Goal: Find contact information: Find contact information

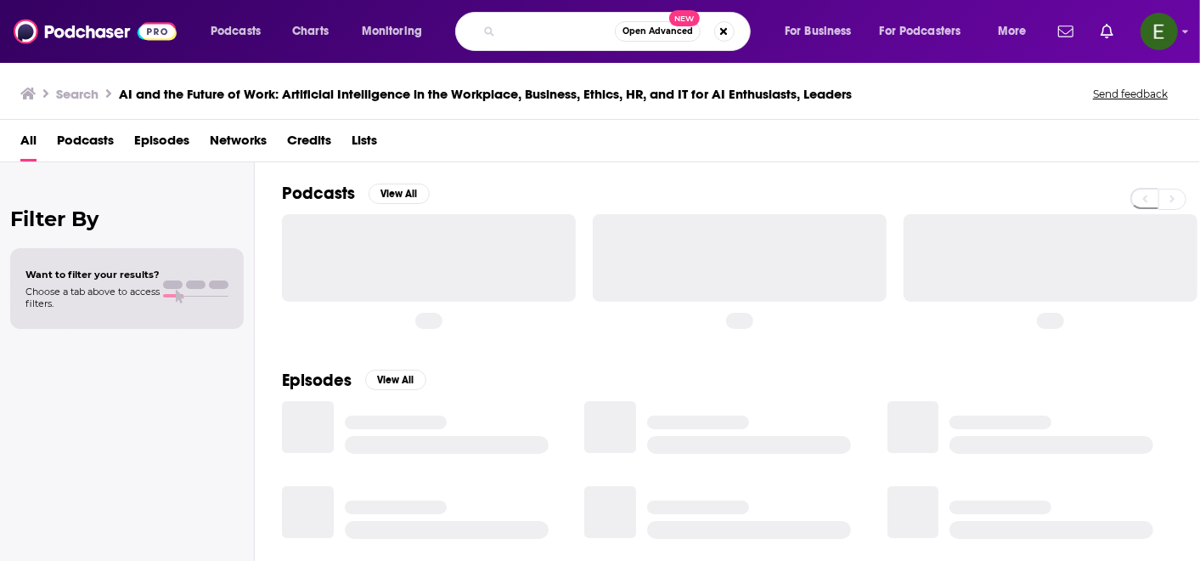
type input "AI and the Future of Work: Artificial Intelligence in the Workplacsiness, Ethic…"
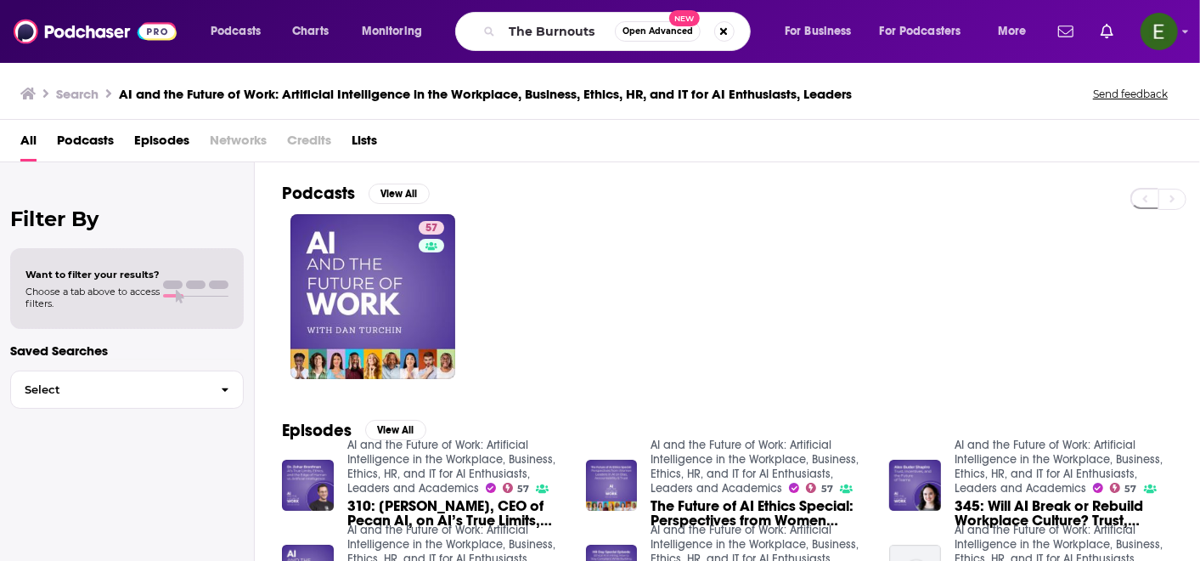
type input "The Burnouts"
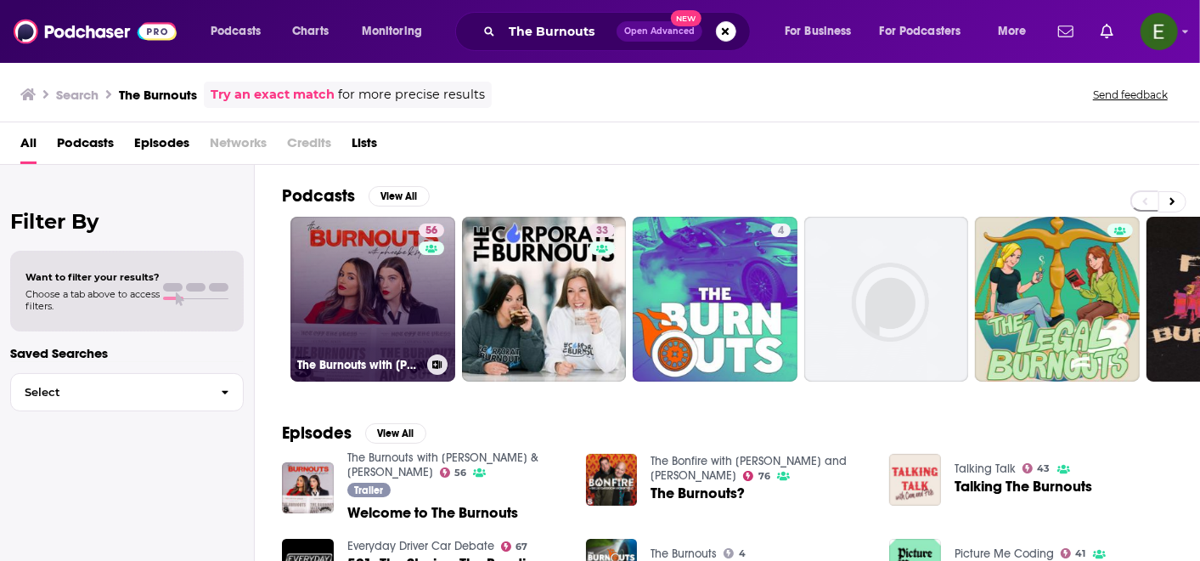
click at [407, 284] on link "56 The Burnouts with [PERSON_NAME] & [PERSON_NAME]" at bounding box center [373, 299] width 165 height 165
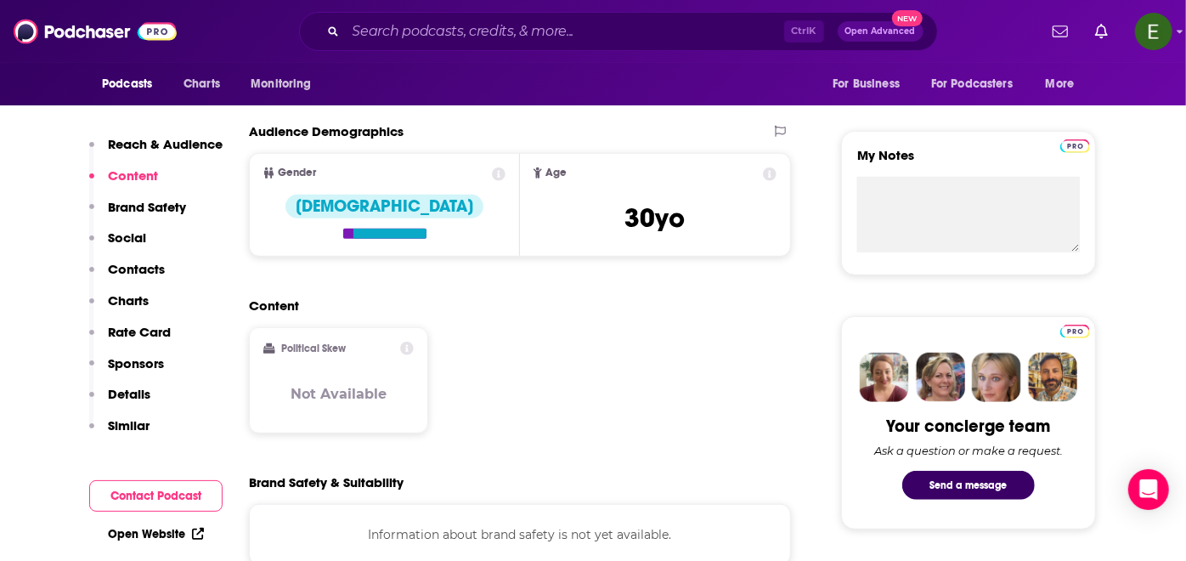
scroll to position [566, 0]
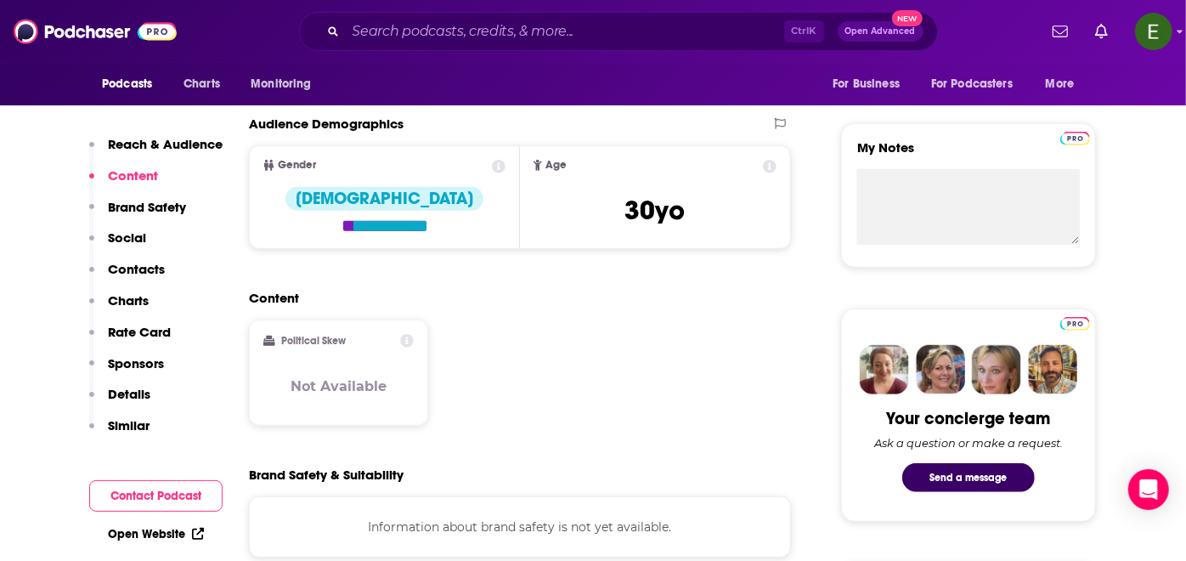
click at [136, 259] on button "Social" at bounding box center [117, 244] width 57 height 31
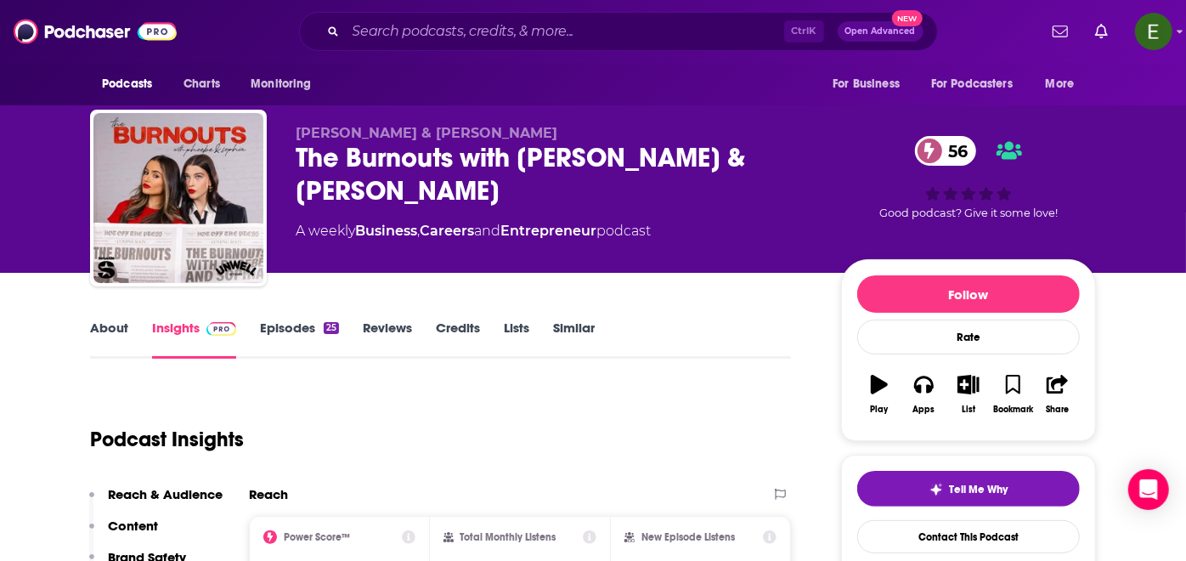
scroll to position [0, 0]
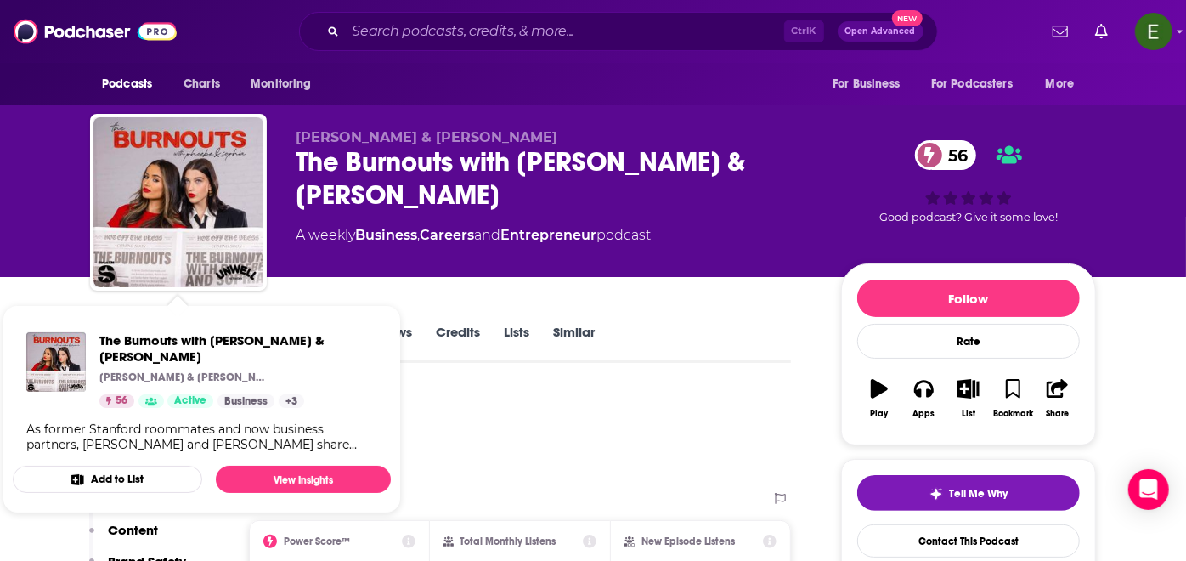
click at [505, 437] on div "Podcast Insights" at bounding box center [433, 433] width 687 height 87
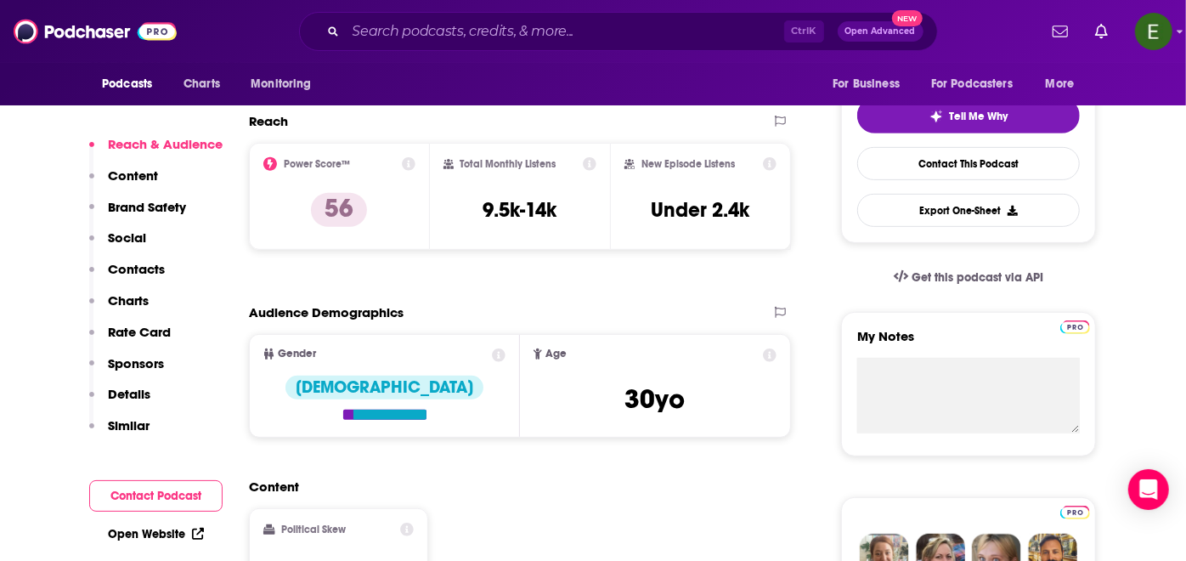
click at [129, 269] on p "Contacts" at bounding box center [136, 269] width 57 height 16
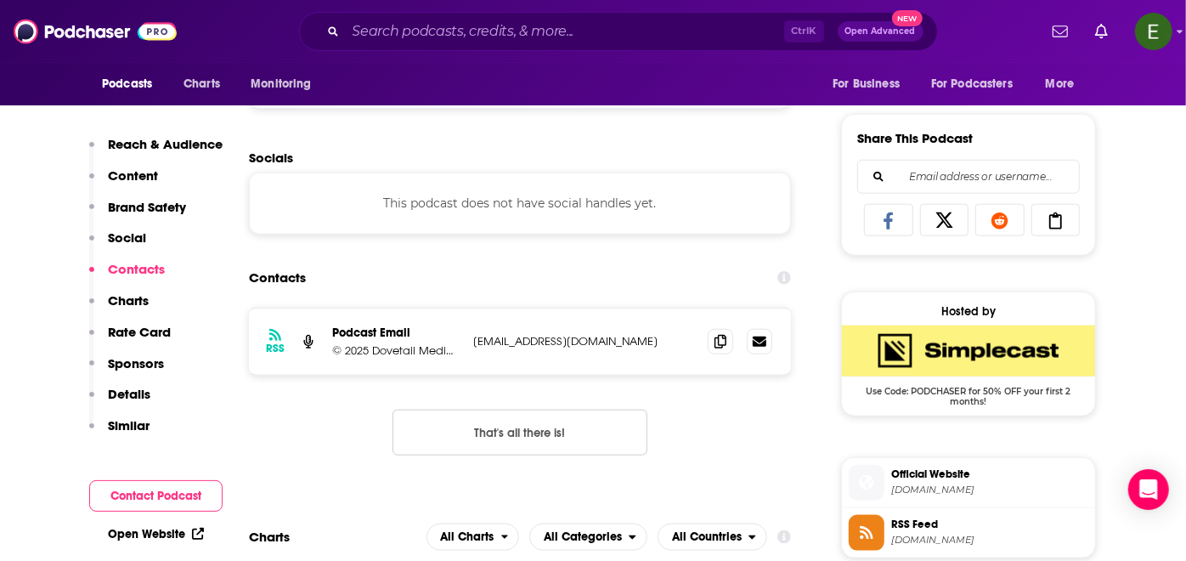
scroll to position [1038, 0]
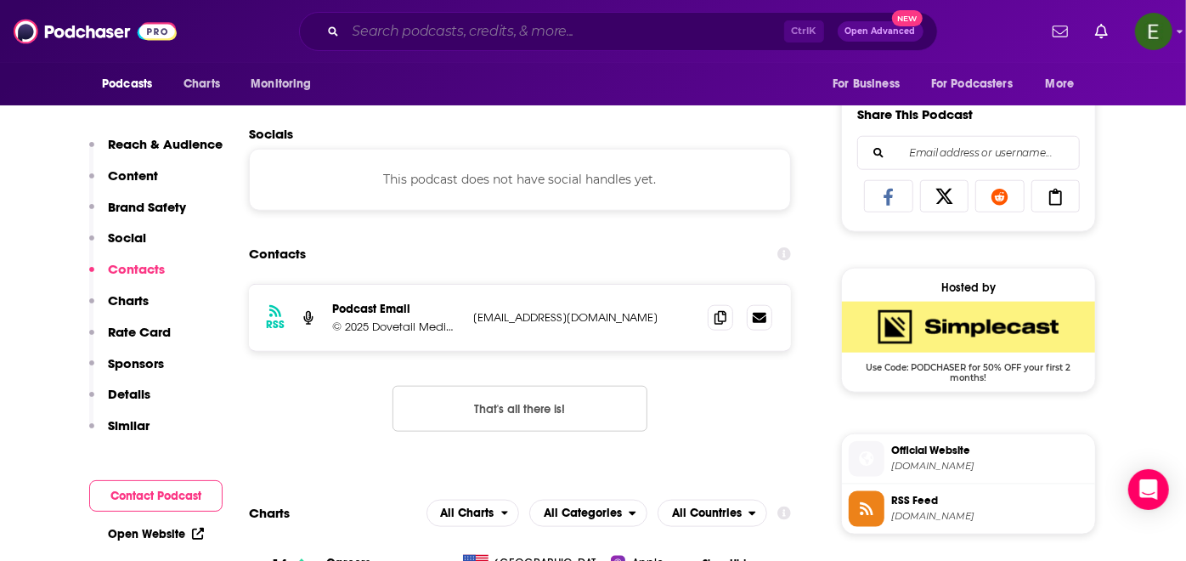
click at [527, 31] on input "Search podcasts, credits, & more..." at bounding box center [565, 31] width 438 height 27
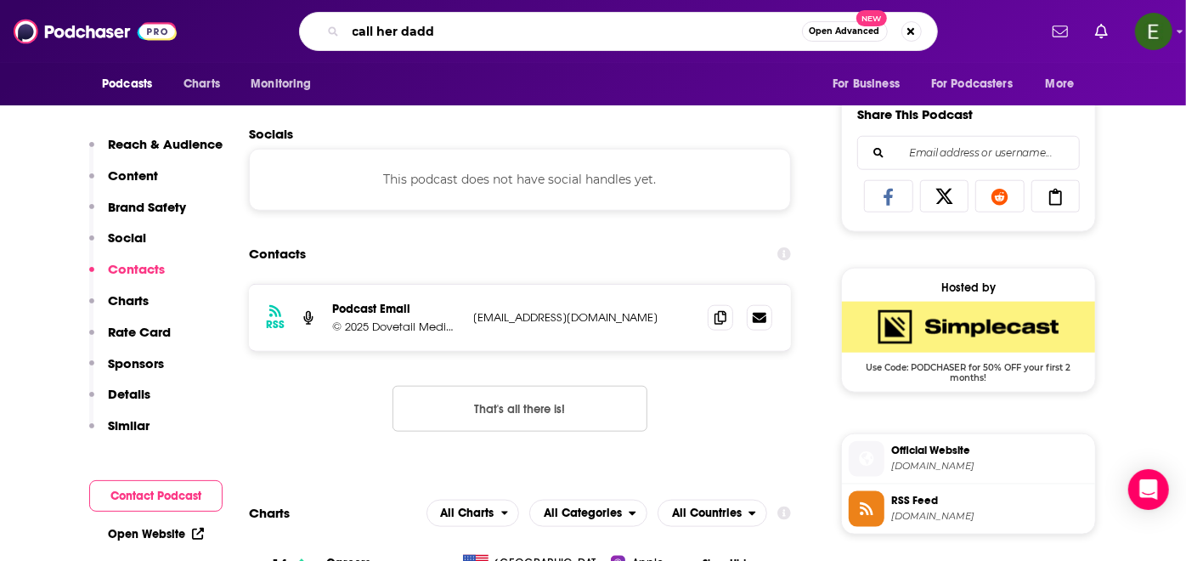
type input "call her daddy"
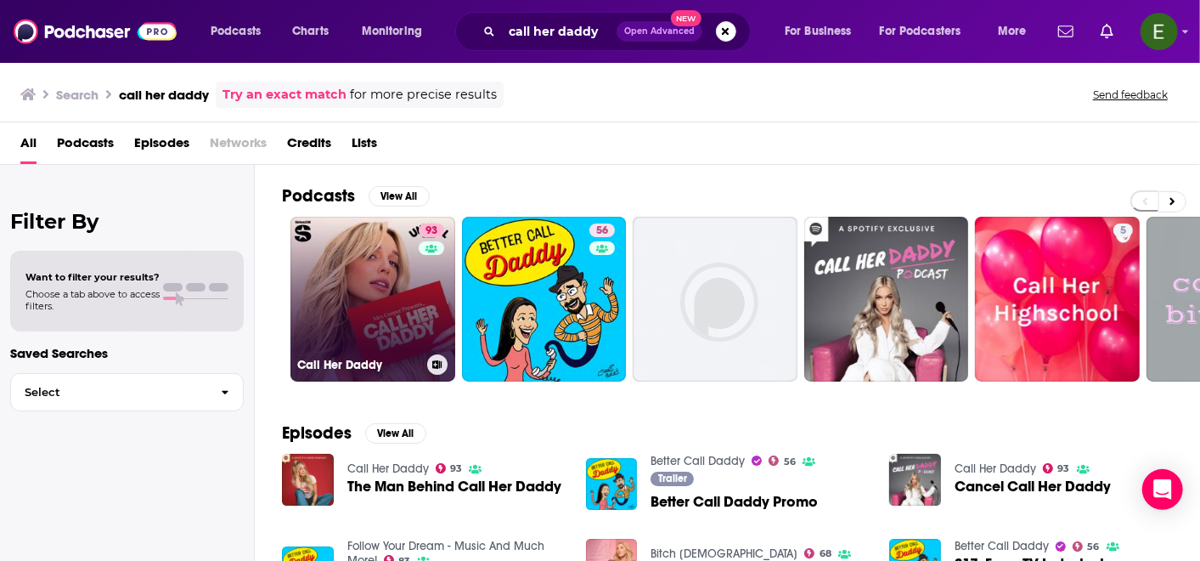
click at [351, 274] on link "93 Call Her Daddy" at bounding box center [373, 299] width 165 height 165
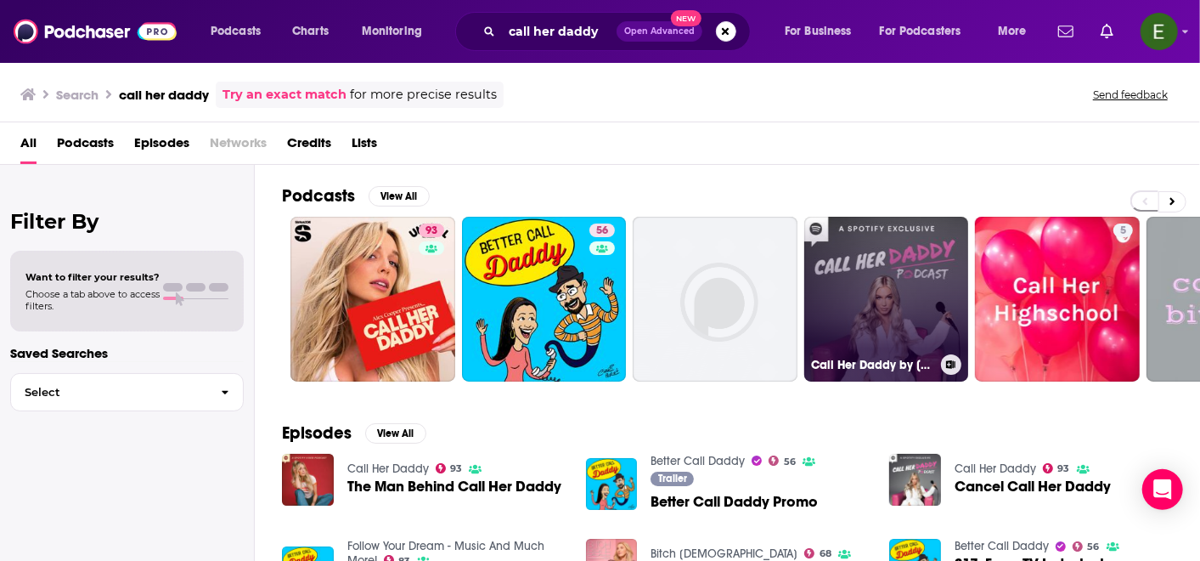
click at [880, 272] on link "Call Her Daddy by [PERSON_NAME], Podcast Summary" at bounding box center [887, 299] width 165 height 165
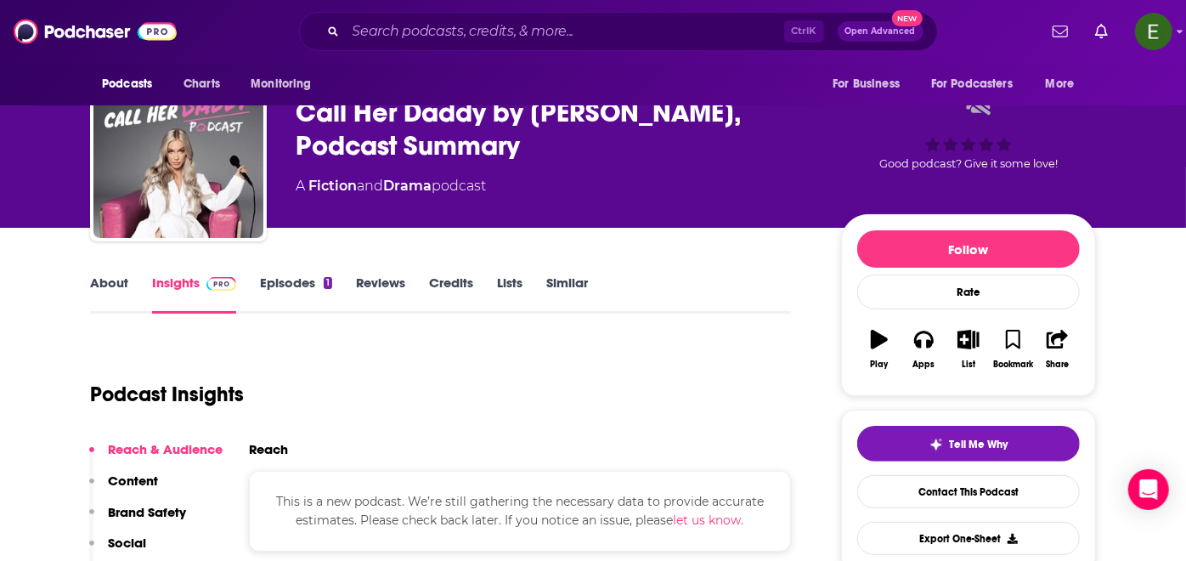
scroll to position [251, 0]
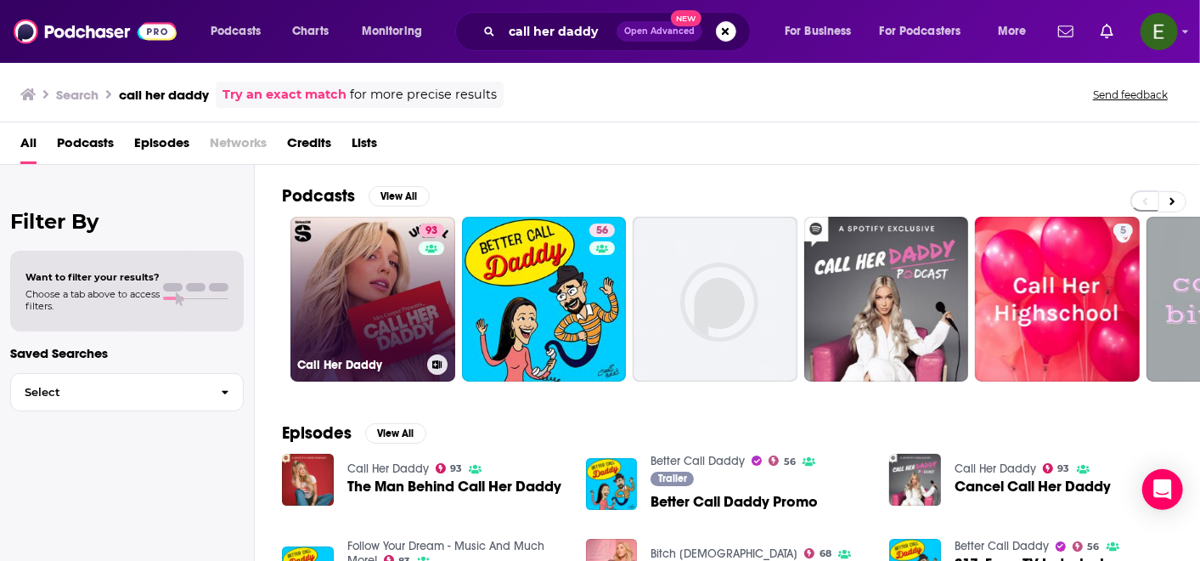
click at [388, 302] on link "93 Call Her Daddy" at bounding box center [373, 299] width 165 height 165
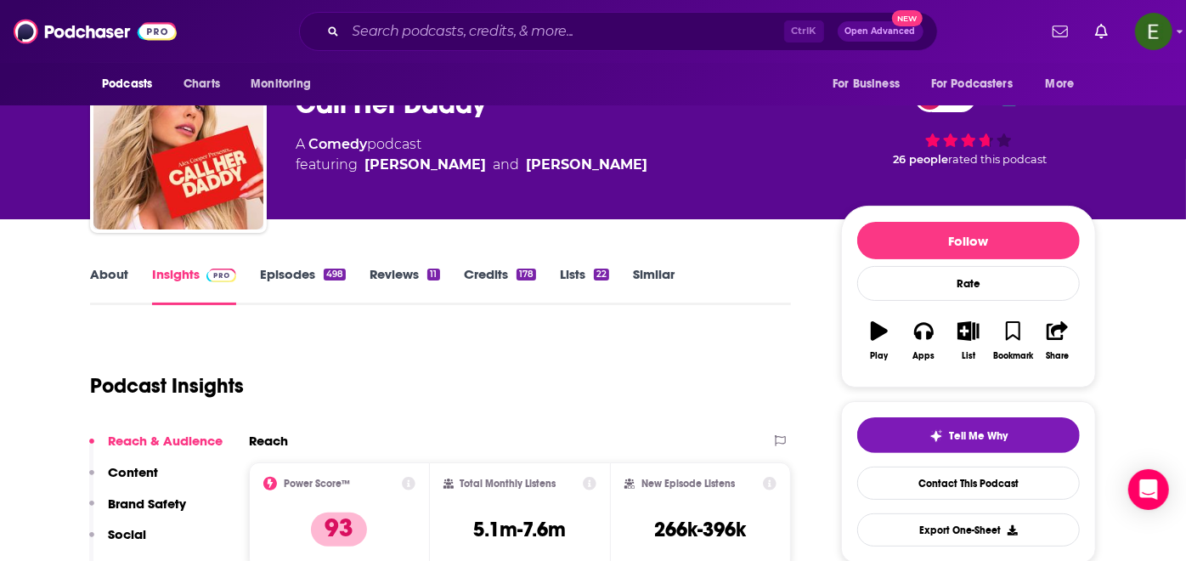
scroll to position [377, 0]
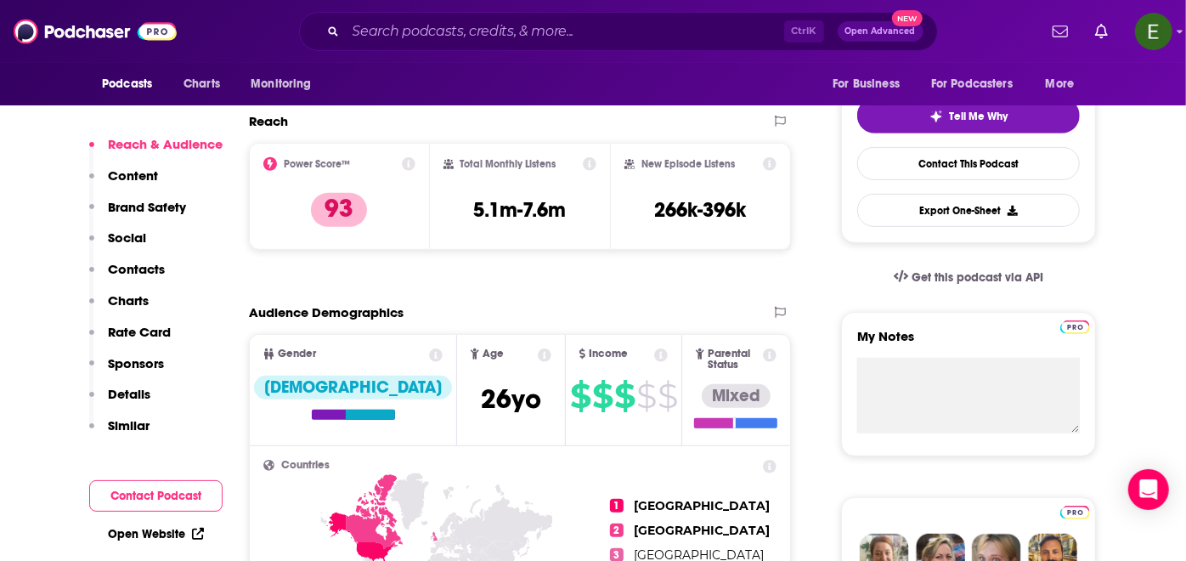
click at [140, 272] on p "Contacts" at bounding box center [136, 269] width 57 height 16
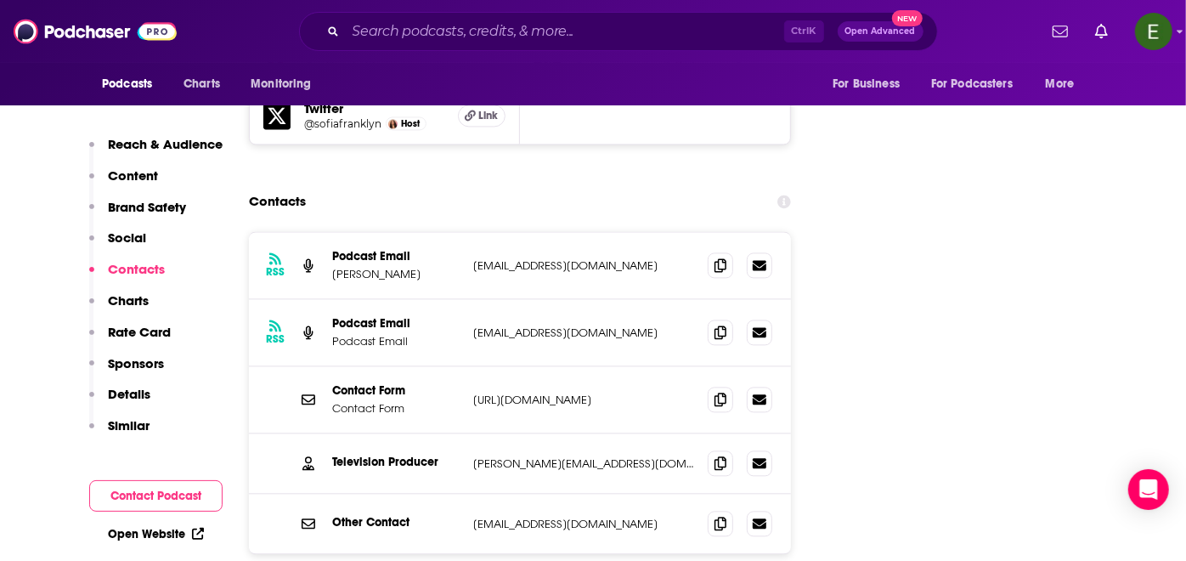
scroll to position [2203, 0]
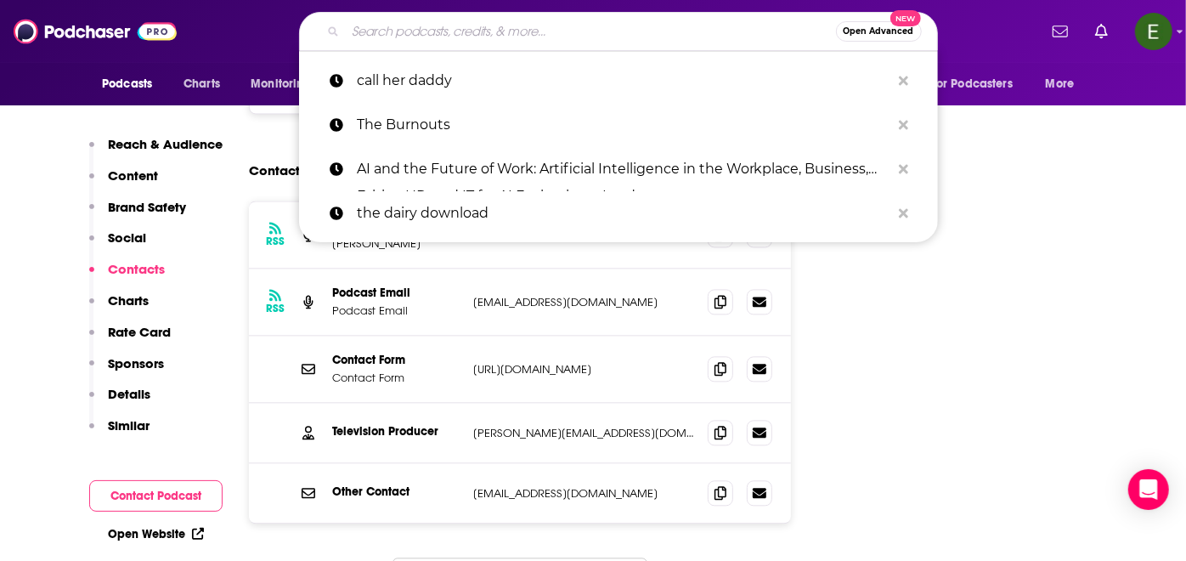
click at [515, 26] on input "Search podcasts, credits, & more..." at bounding box center [591, 31] width 490 height 27
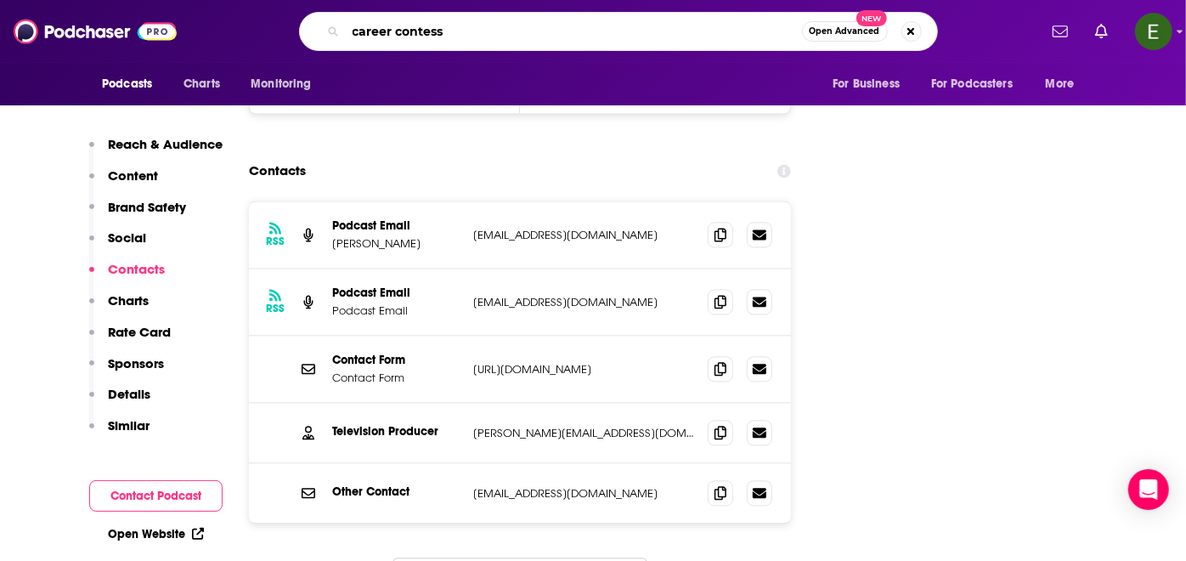
type input "career contessa"
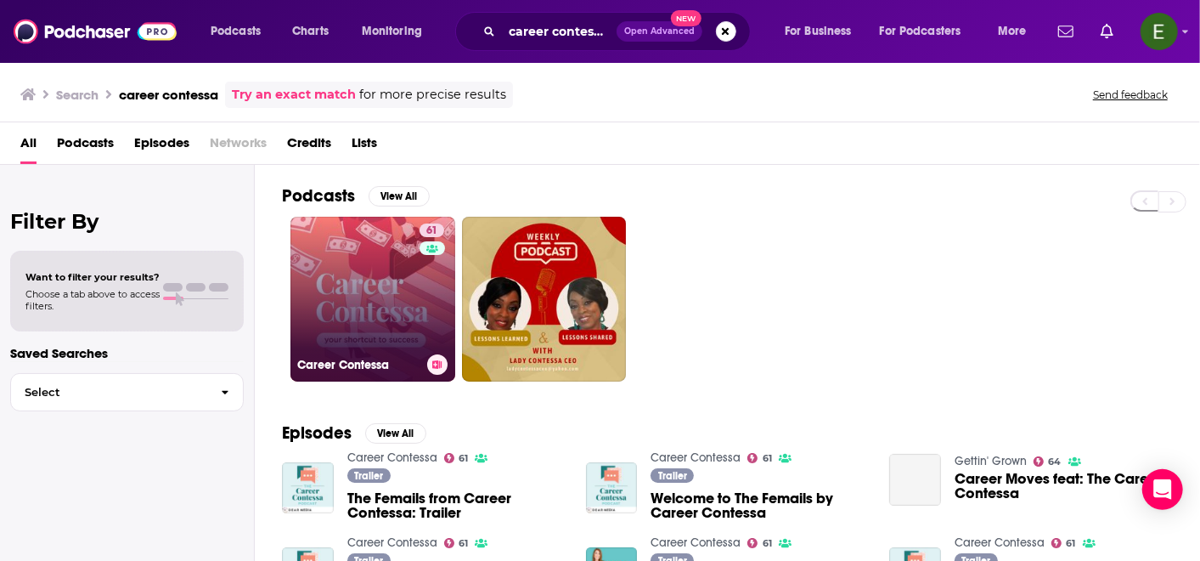
click at [366, 283] on link "61 Career Contessa" at bounding box center [373, 299] width 165 height 165
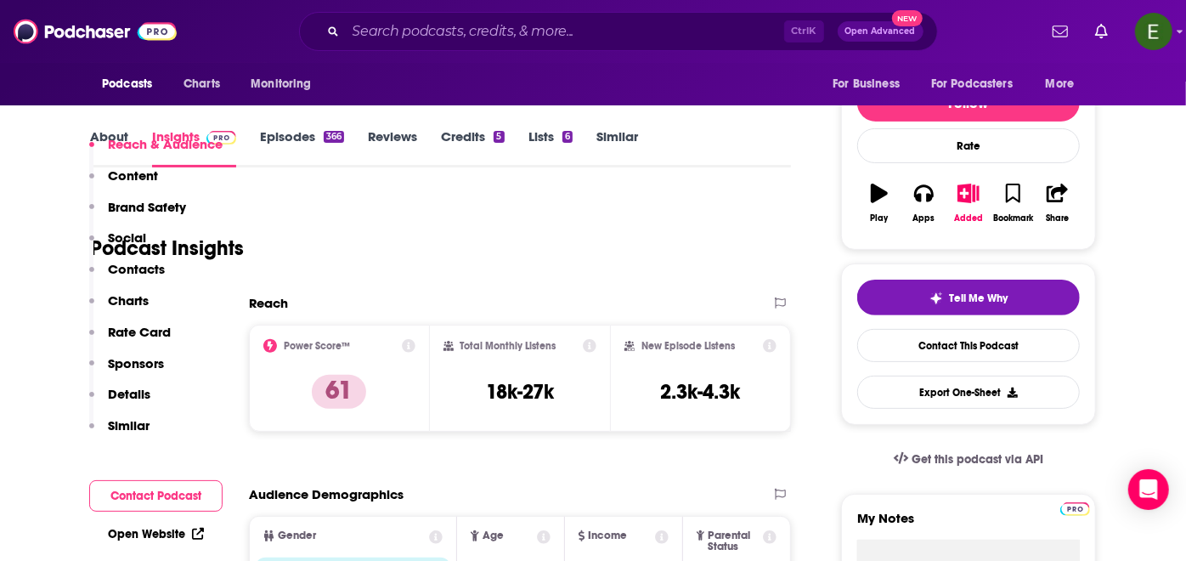
scroll to position [377, 0]
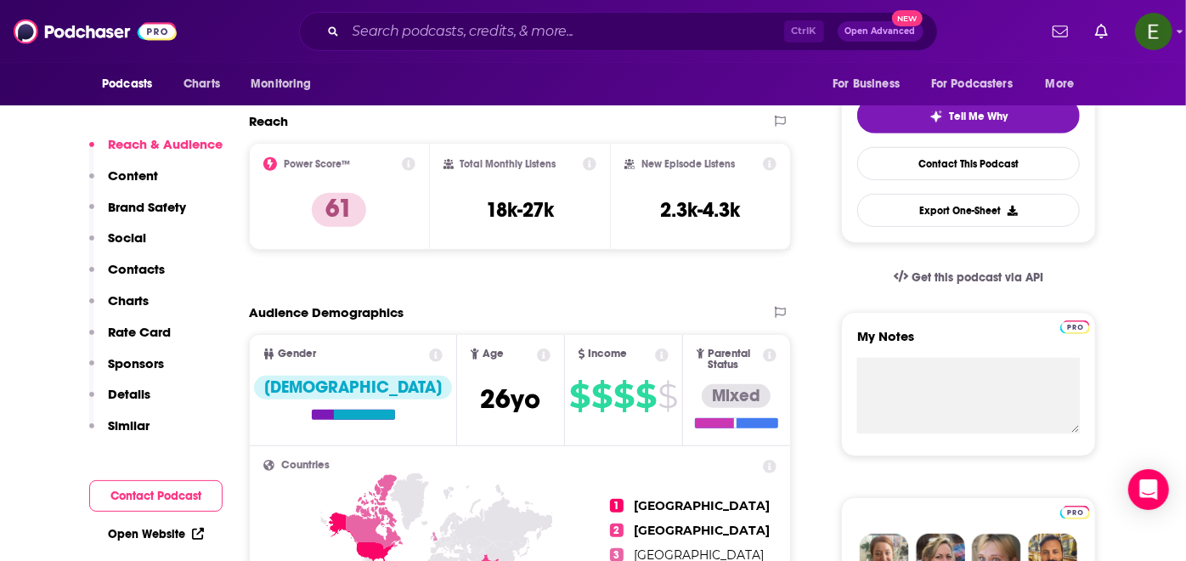
click at [128, 272] on p "Contacts" at bounding box center [136, 269] width 57 height 16
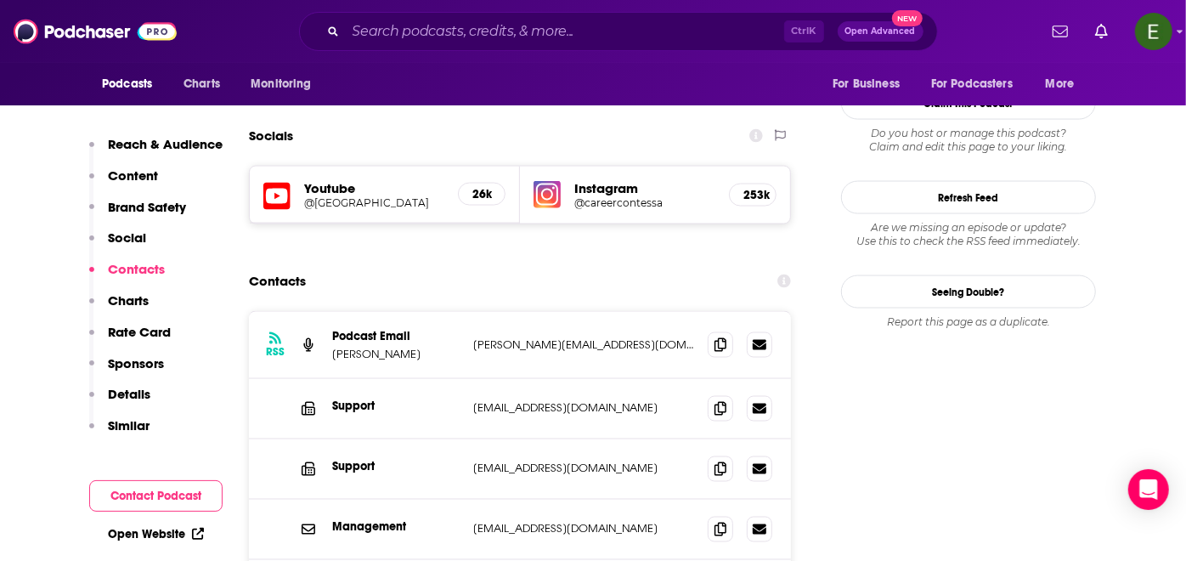
scroll to position [1619, 0]
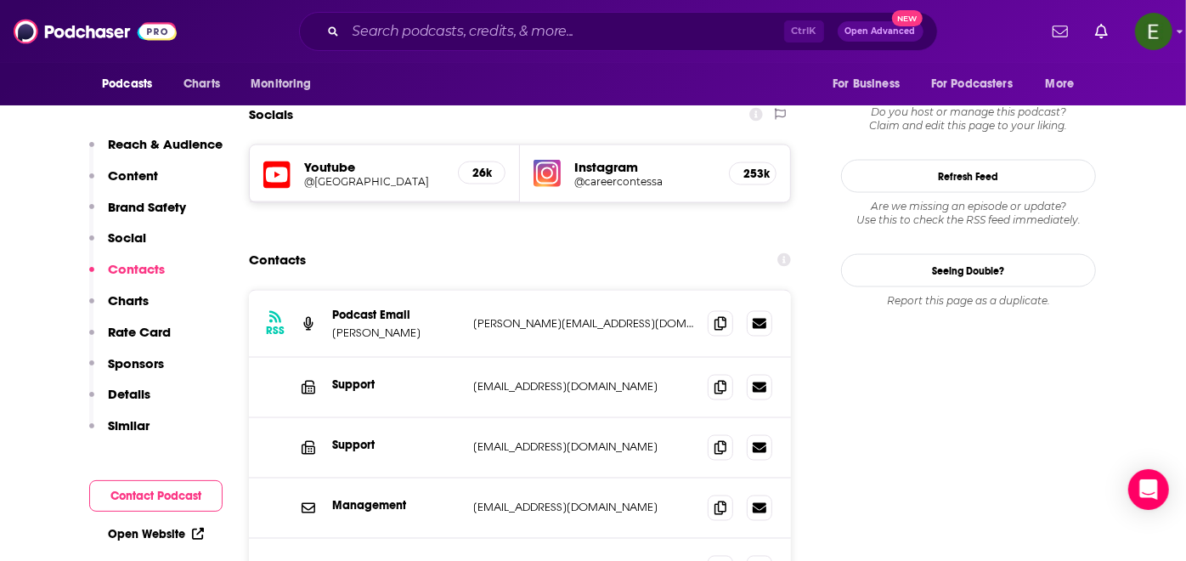
click at [363, 325] on p "[PERSON_NAME]" at bounding box center [395, 332] width 127 height 14
drag, startPoint x: 412, startPoint y: 262, endPoint x: 330, endPoint y: 264, distance: 82.5
click at [330, 291] on div "RSS Podcast Email [PERSON_NAME] [PERSON_NAME][EMAIL_ADDRESS][DOMAIN_NAME] [PERS…" at bounding box center [520, 324] width 542 height 67
copy p "[PERSON_NAME]"
click at [287, 291] on div "RSS Podcast Email [PERSON_NAME] [PERSON_NAME][EMAIL_ADDRESS][DOMAIN_NAME] [PERS…" at bounding box center [520, 324] width 542 height 67
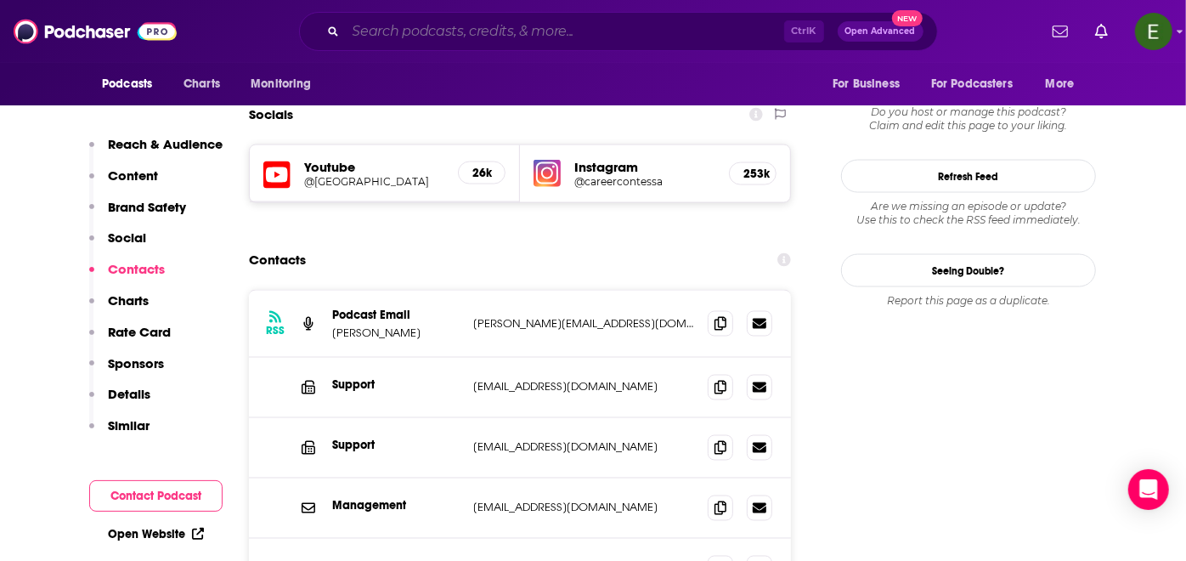
click at [525, 19] on input "Search podcasts, credits, & more..." at bounding box center [565, 31] width 438 height 27
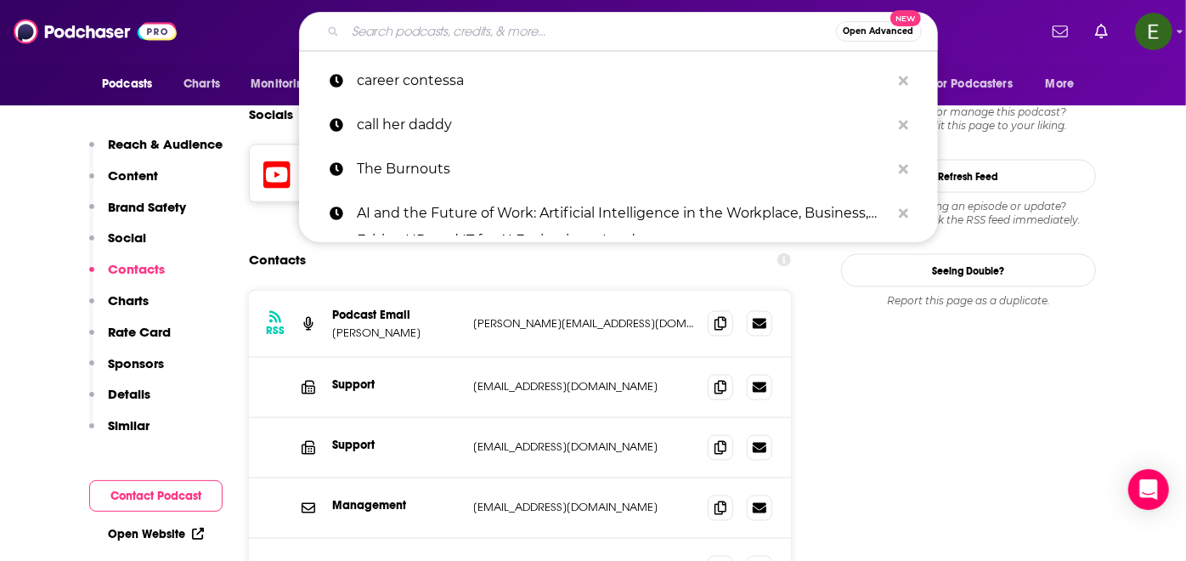
paste input "Cat & Cloud Podcast"
type input "Cat & Cloud Podcast"
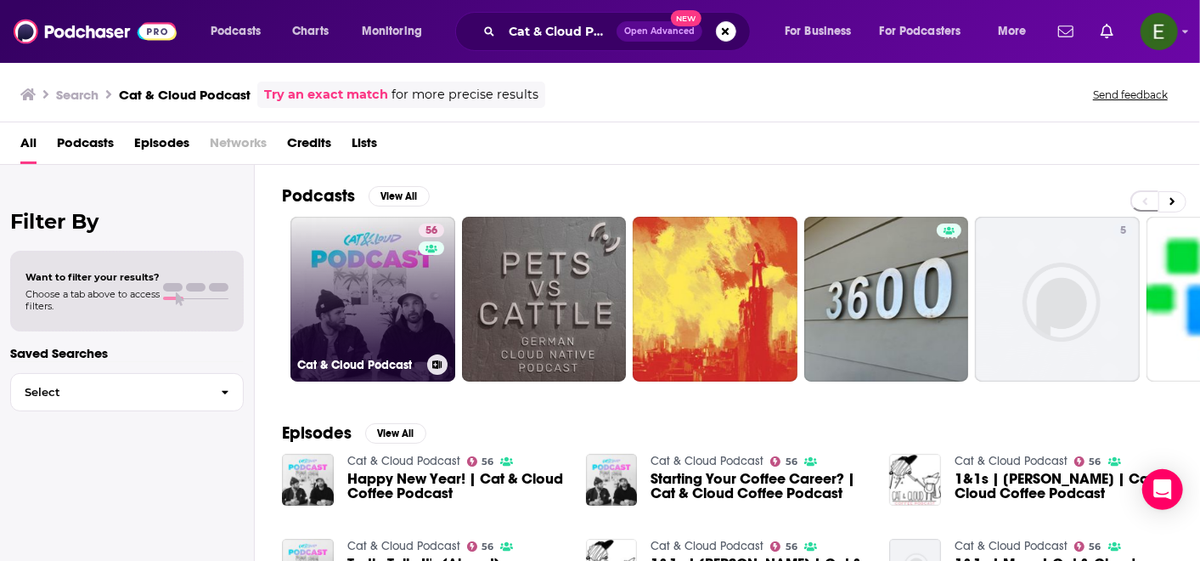
click at [403, 265] on link "56 Cat & Cloud Podcast" at bounding box center [373, 299] width 165 height 165
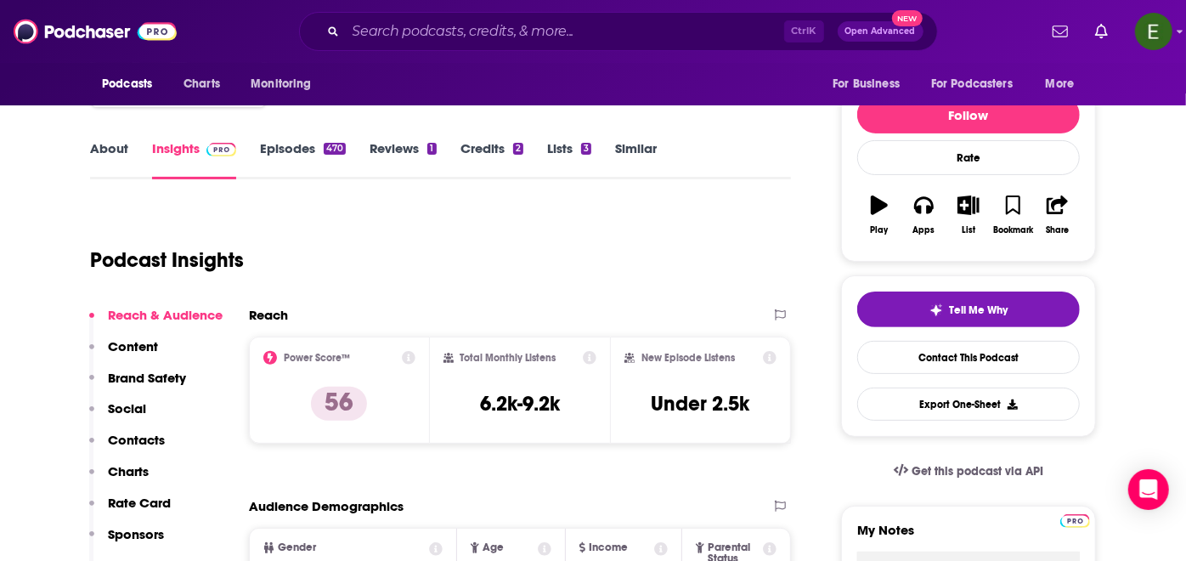
scroll to position [189, 0]
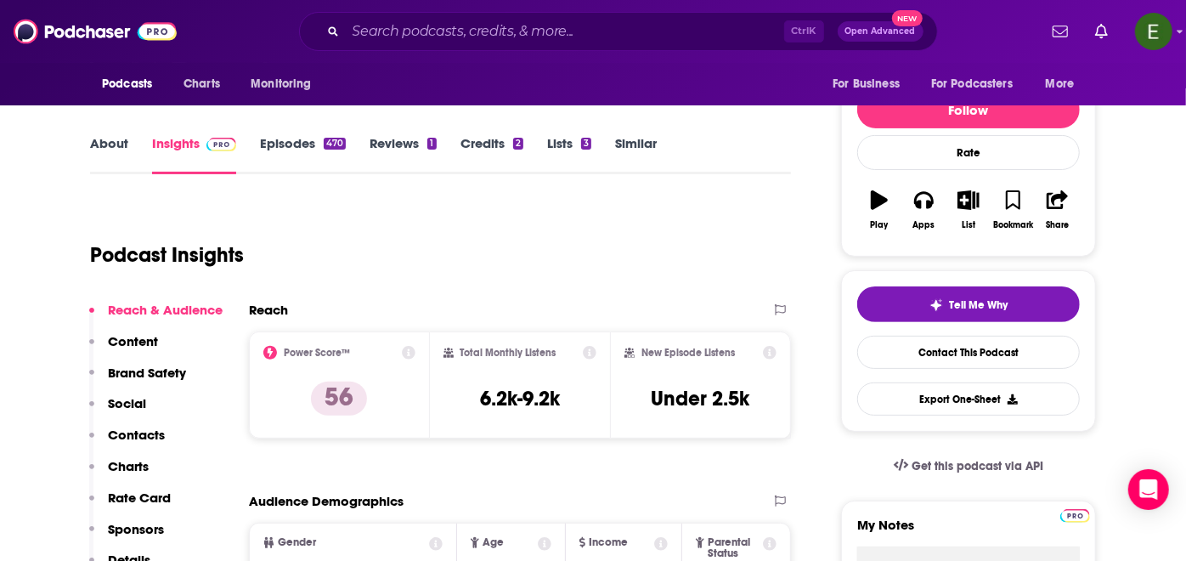
click at [127, 430] on p "Contacts" at bounding box center [136, 435] width 57 height 16
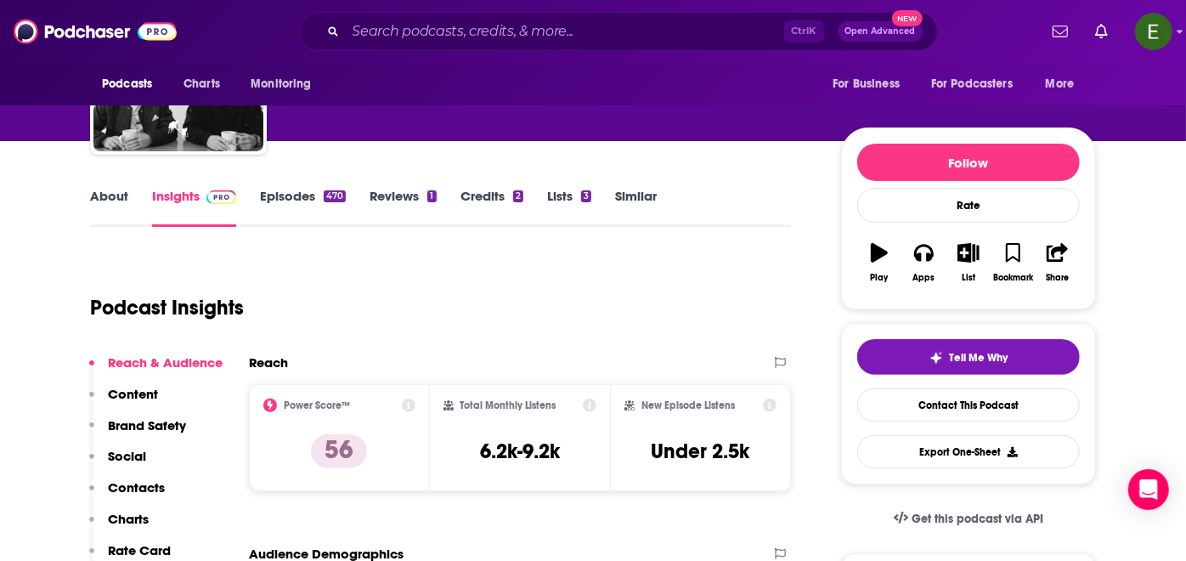
scroll to position [0, 0]
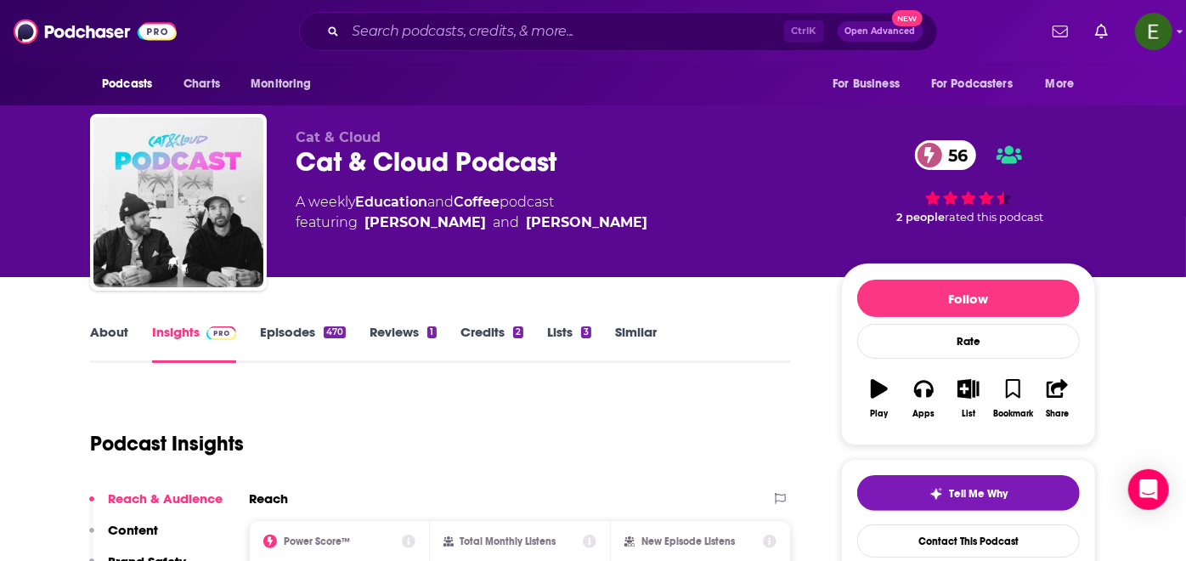
click at [113, 337] on link "About" at bounding box center [109, 343] width 38 height 39
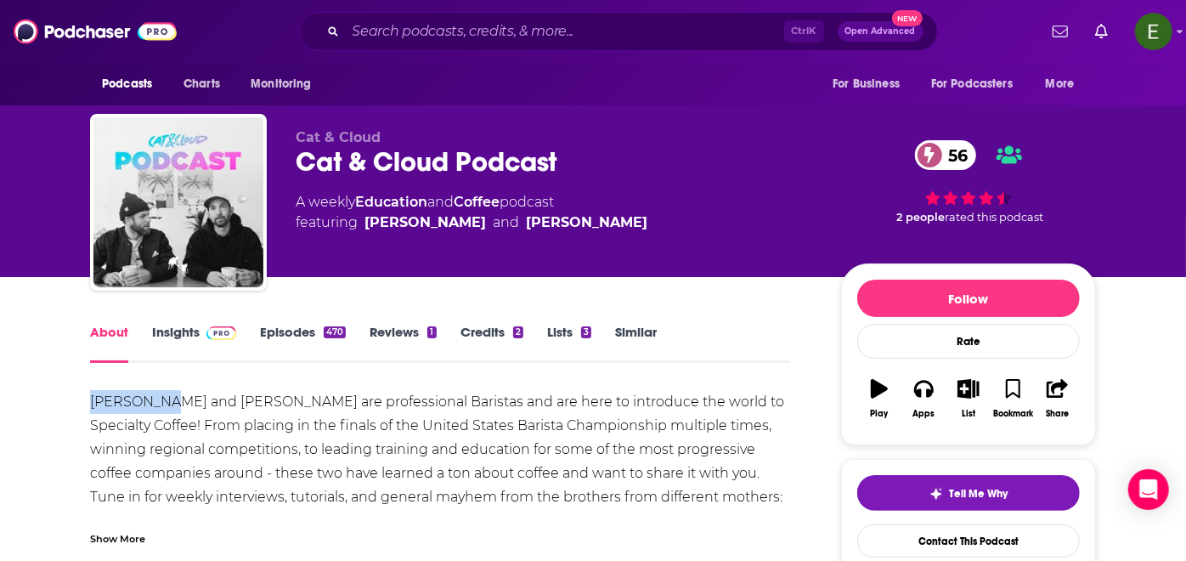
drag, startPoint x: 89, startPoint y: 398, endPoint x: 161, endPoint y: 408, distance: 72.9
click at [161, 408] on div "[PERSON_NAME] and [PERSON_NAME] are professional Baristas and are here to intro…" at bounding box center [440, 461] width 701 height 143
copy div "[PERSON_NAME]"
drag, startPoint x: 189, startPoint y: 400, endPoint x: 271, endPoint y: 403, distance: 82.5
click at [271, 403] on div "[PERSON_NAME] and [PERSON_NAME] are professional Baristas and are here to intro…" at bounding box center [440, 461] width 701 height 143
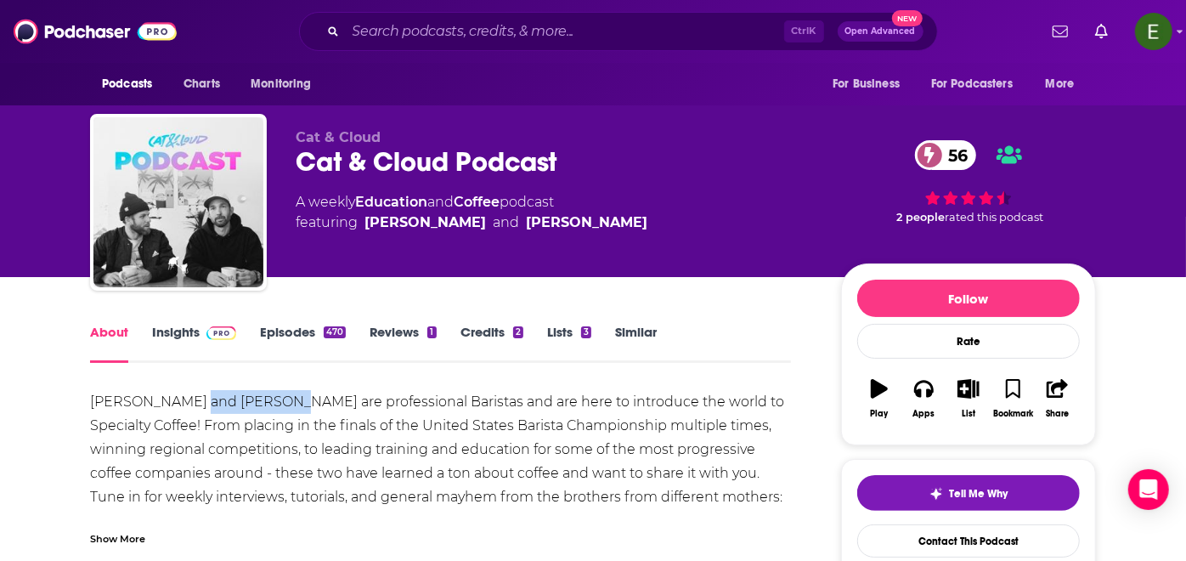
copy div "[PERSON_NAME]"
click at [552, 26] on input "Search podcasts, credits, & more..." at bounding box center [565, 31] width 438 height 27
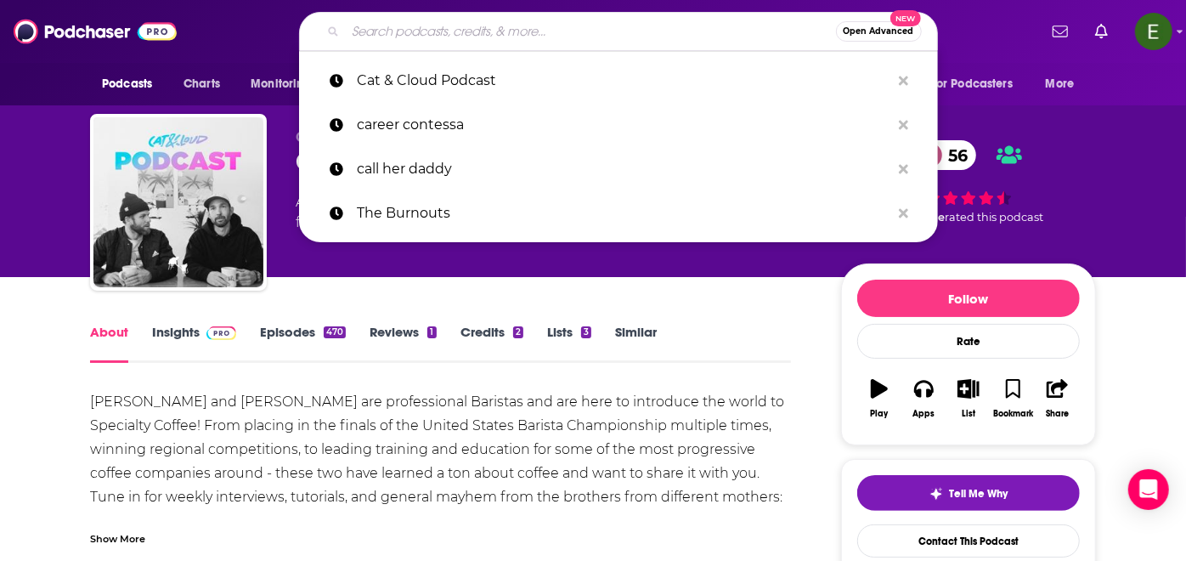
paste input "Do One Better with [PERSON_NAME]"
type input "Do One Better with [PERSON_NAME]"
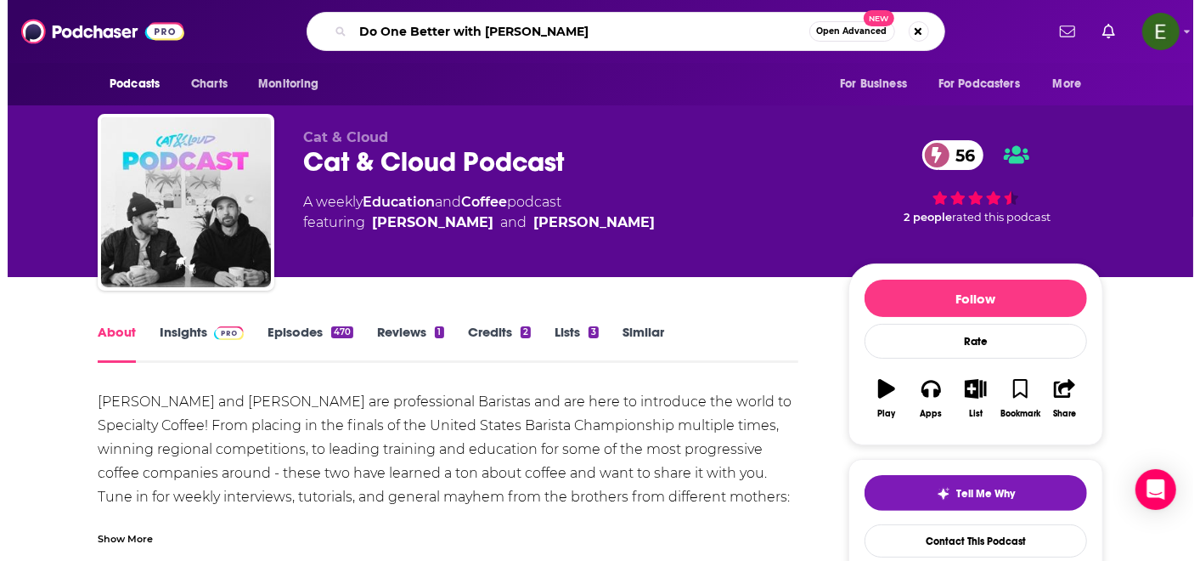
scroll to position [0, 115]
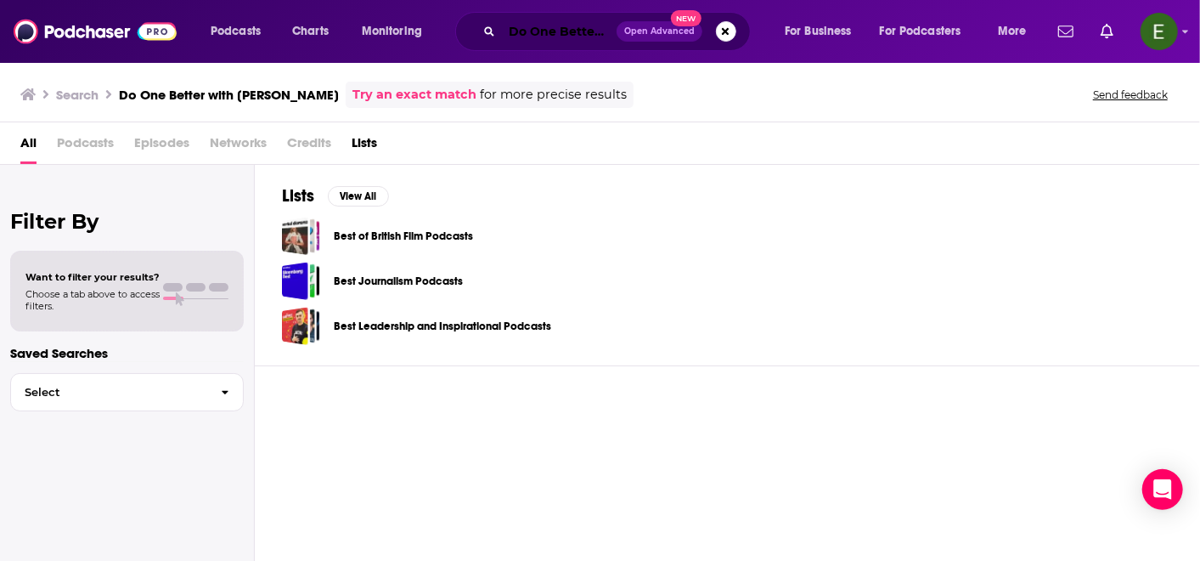
click at [548, 32] on input "Do One Better with [PERSON_NAME]" at bounding box center [559, 31] width 115 height 27
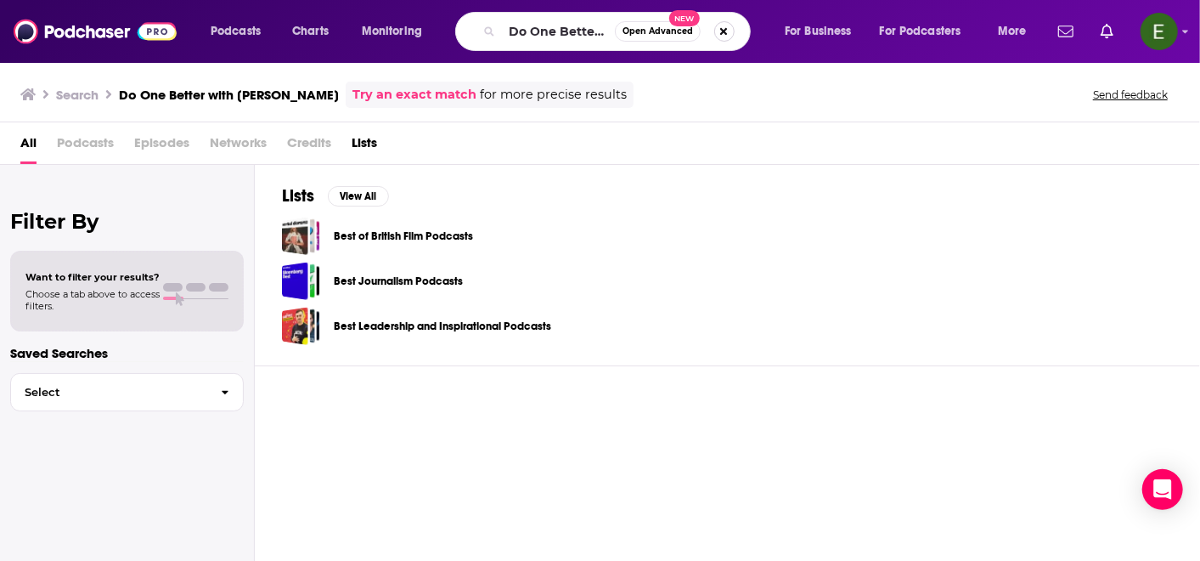
click at [723, 26] on button "Search podcasts, credits, & more..." at bounding box center [725, 31] width 20 height 20
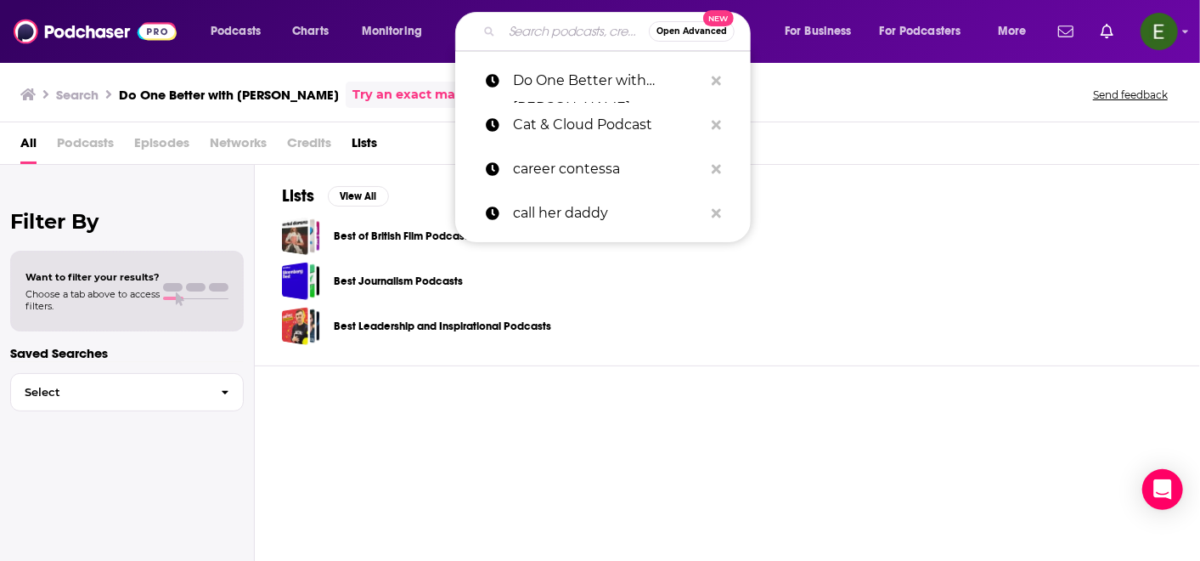
click at [530, 37] on input "Search podcasts, credits, & more..." at bounding box center [575, 31] width 147 height 27
paste input "Do One Better with [PERSON_NAME]"
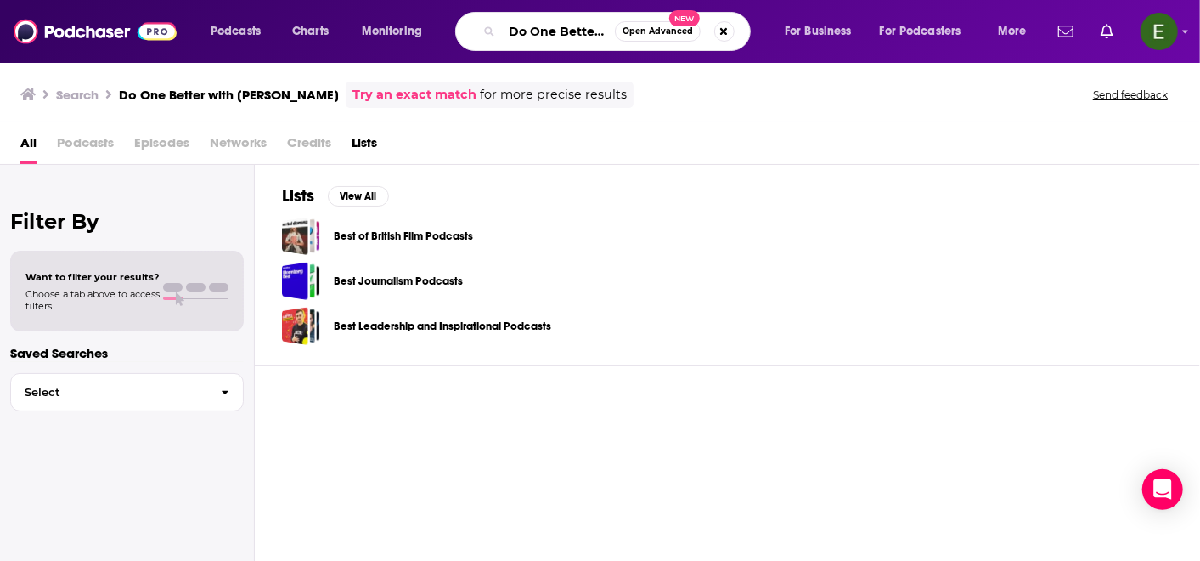
scroll to position [0, 100]
type input "Do One Better with [PERSON_NAME]"
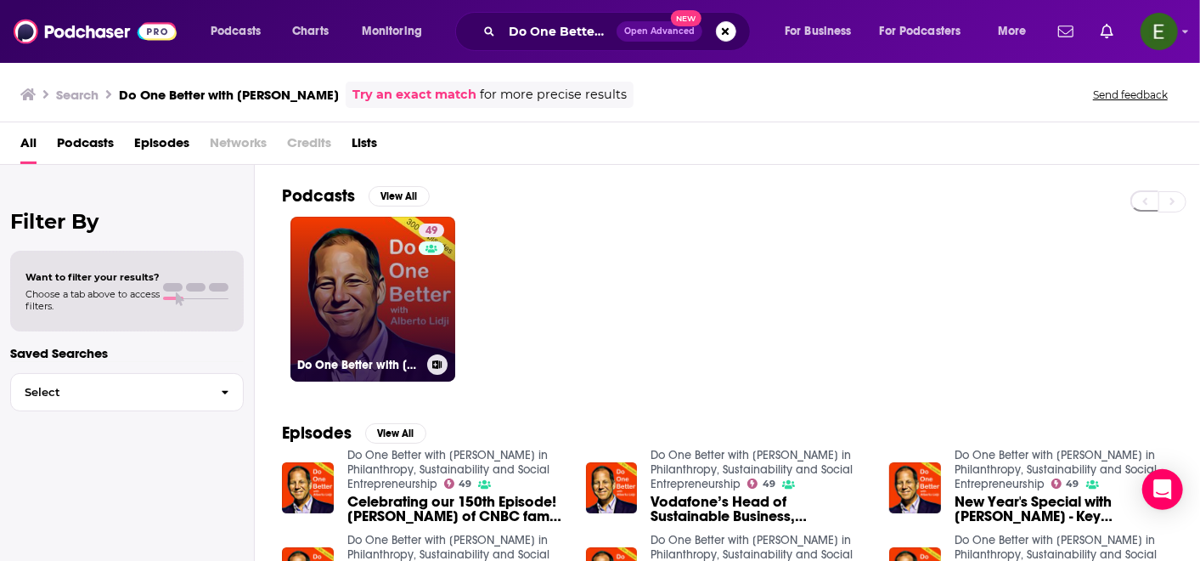
click at [414, 289] on link "49 Do One Better with [PERSON_NAME] in Philanthropy, Sustainability and Social …" at bounding box center [373, 299] width 165 height 165
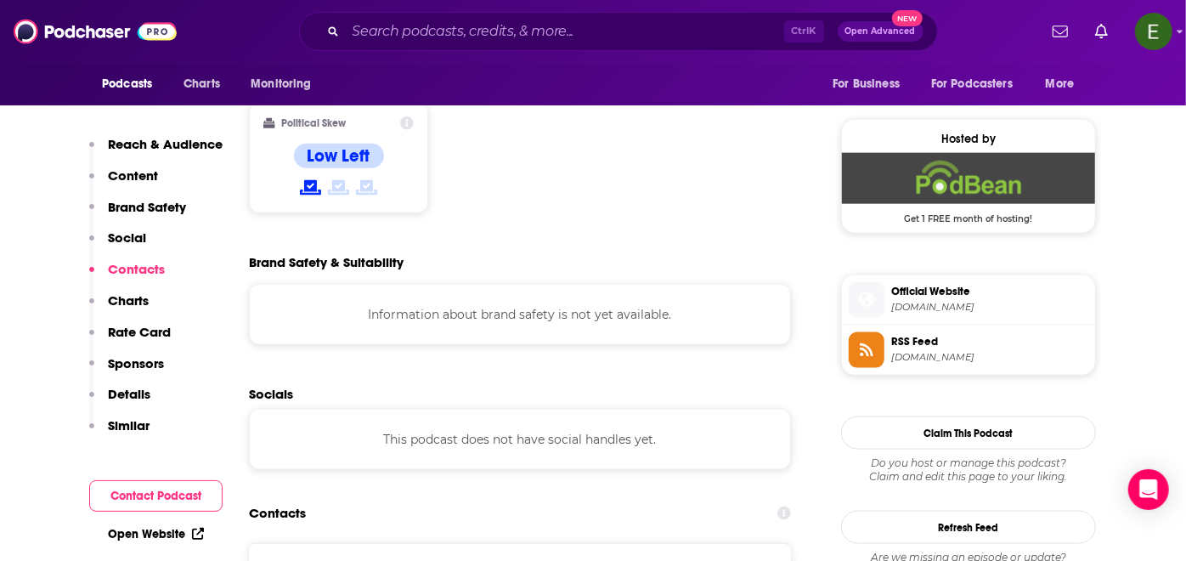
scroll to position [1510, 0]
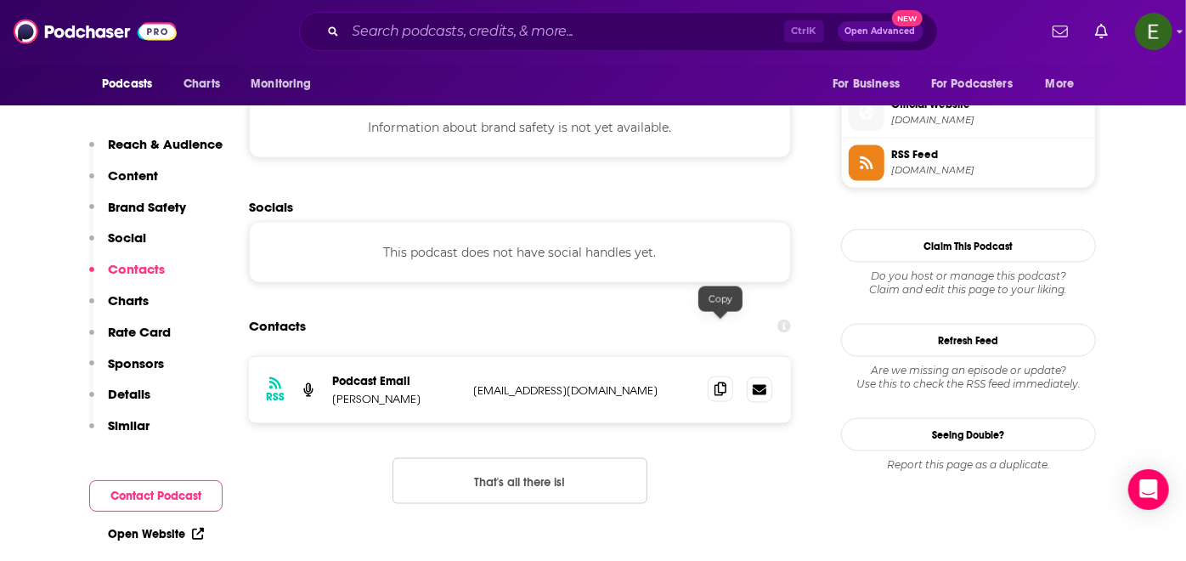
click at [724, 382] on icon at bounding box center [721, 389] width 12 height 14
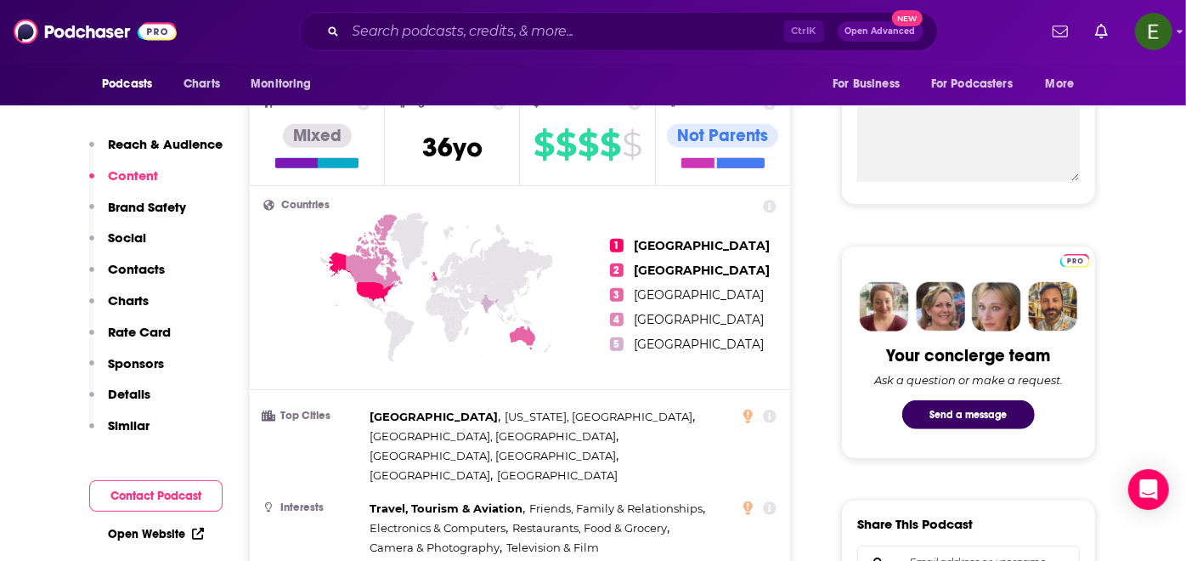
scroll to position [189, 0]
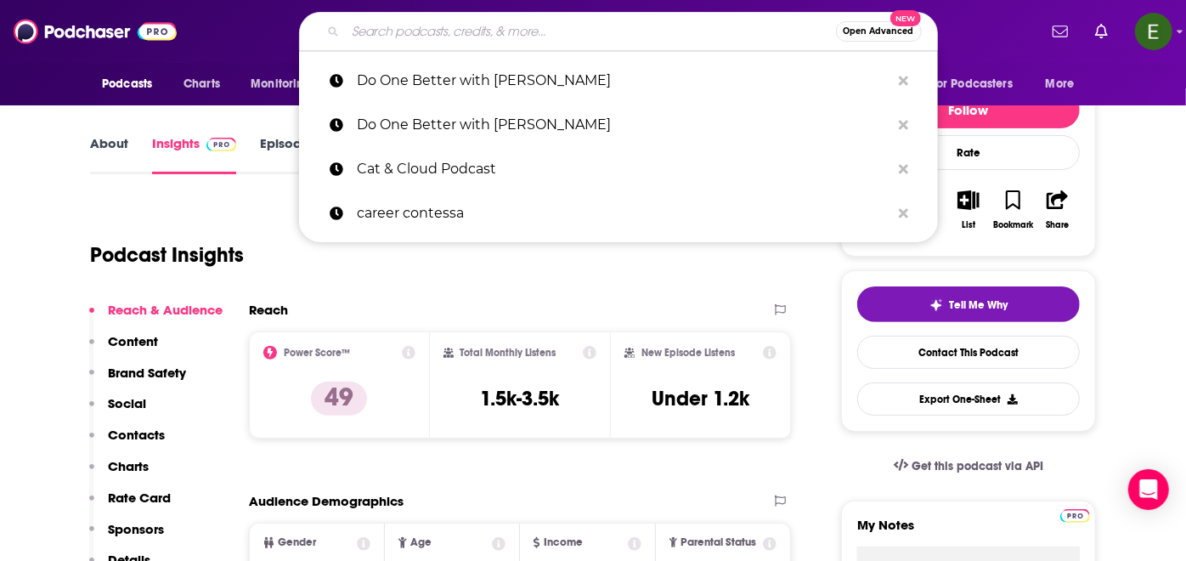
click at [528, 20] on input "Search podcasts, credits, & more..." at bounding box center [591, 31] width 490 height 27
paste input "Drive Thru HR"
type input "Drive Thru HR"
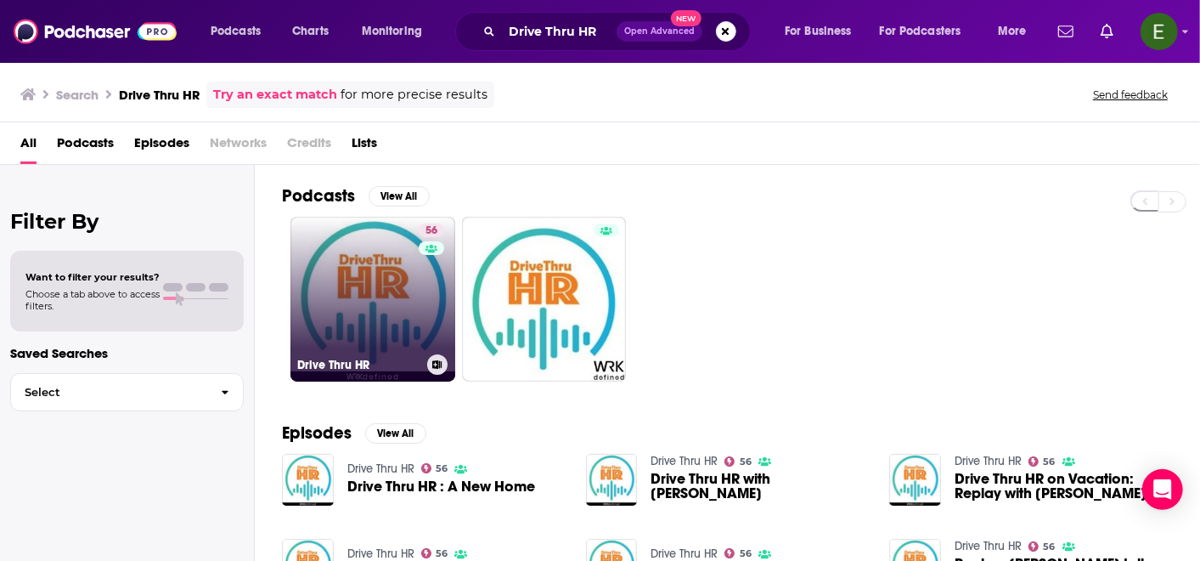
click at [387, 314] on link "56 Drive Thru HR" at bounding box center [373, 299] width 165 height 165
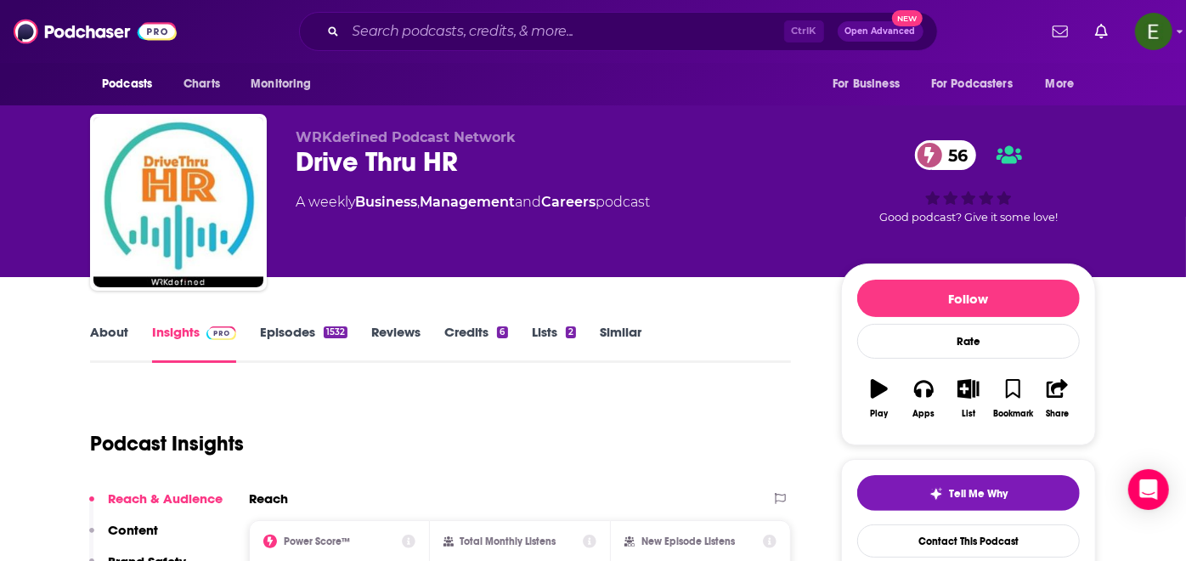
click at [121, 334] on link "About" at bounding box center [109, 343] width 38 height 39
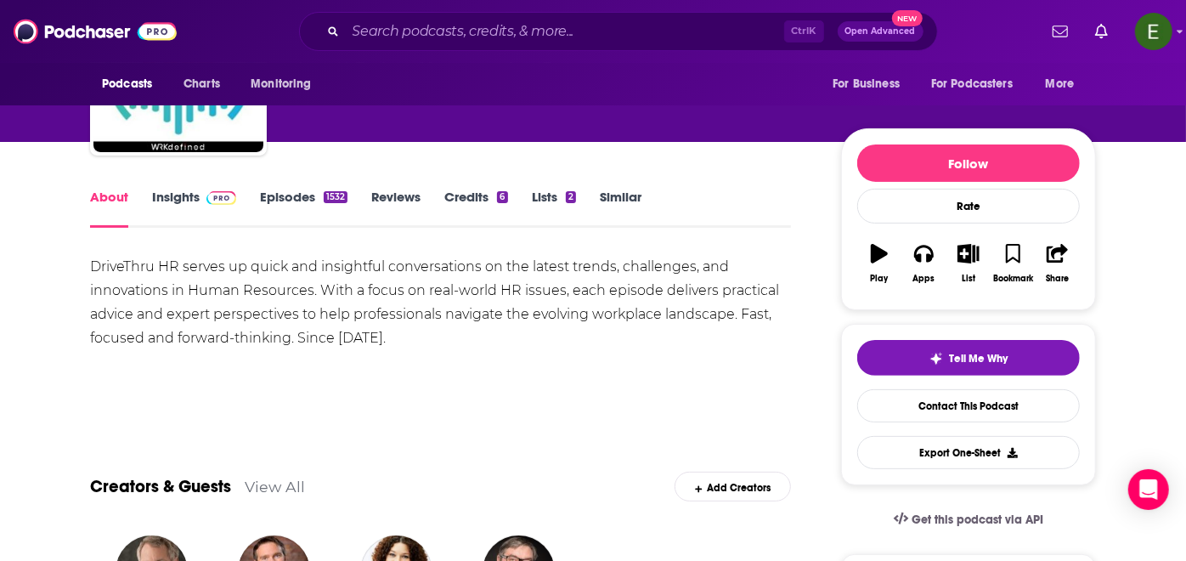
scroll to position [314, 0]
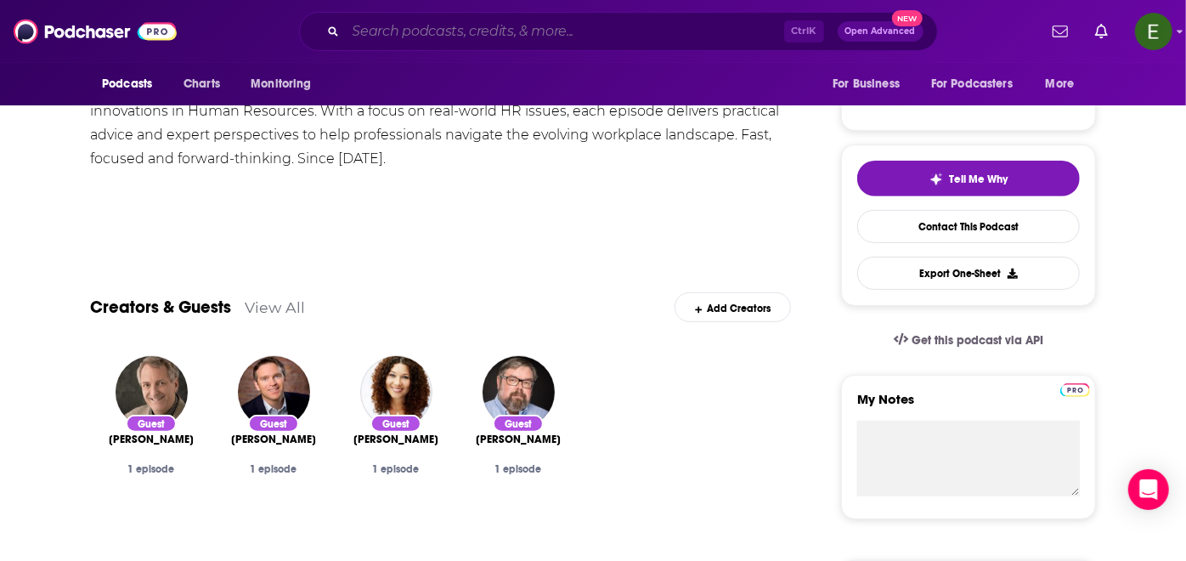
click at [536, 26] on input "Search podcasts, credits, & more..." at bounding box center [565, 31] width 438 height 27
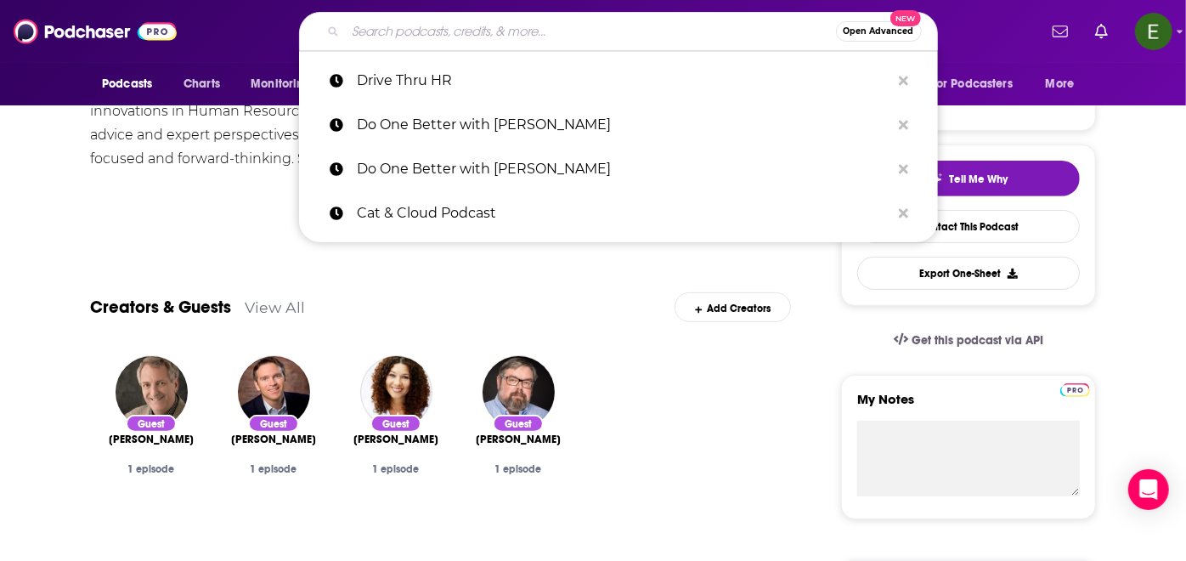
paste input "[PERSON_NAME]"
type input "[PERSON_NAME]"
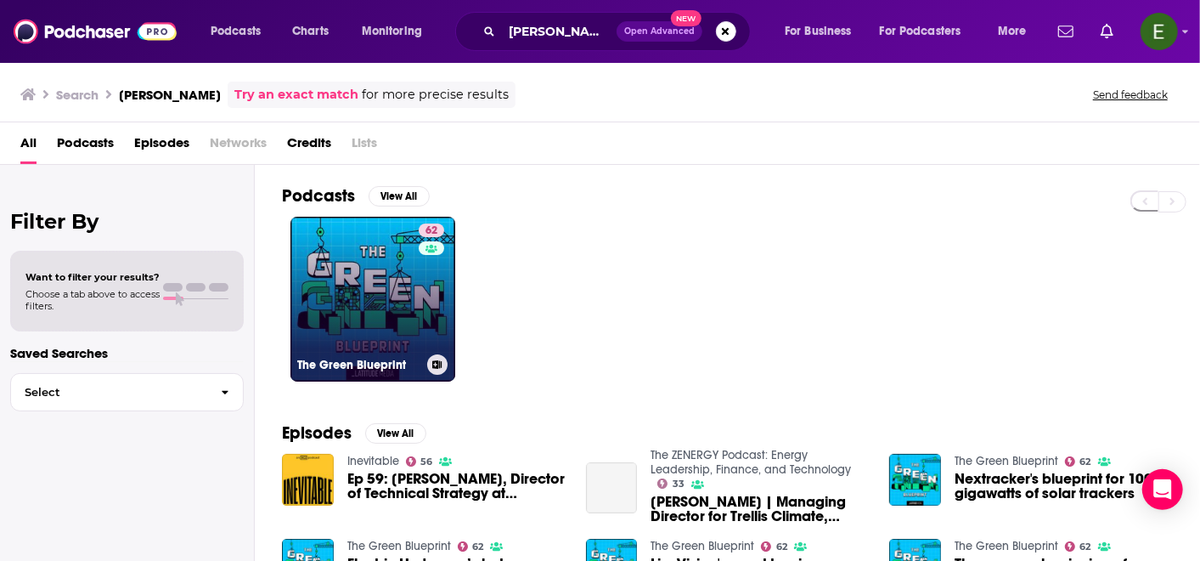
click at [393, 293] on link "62 The Green Blueprint" at bounding box center [373, 299] width 165 height 165
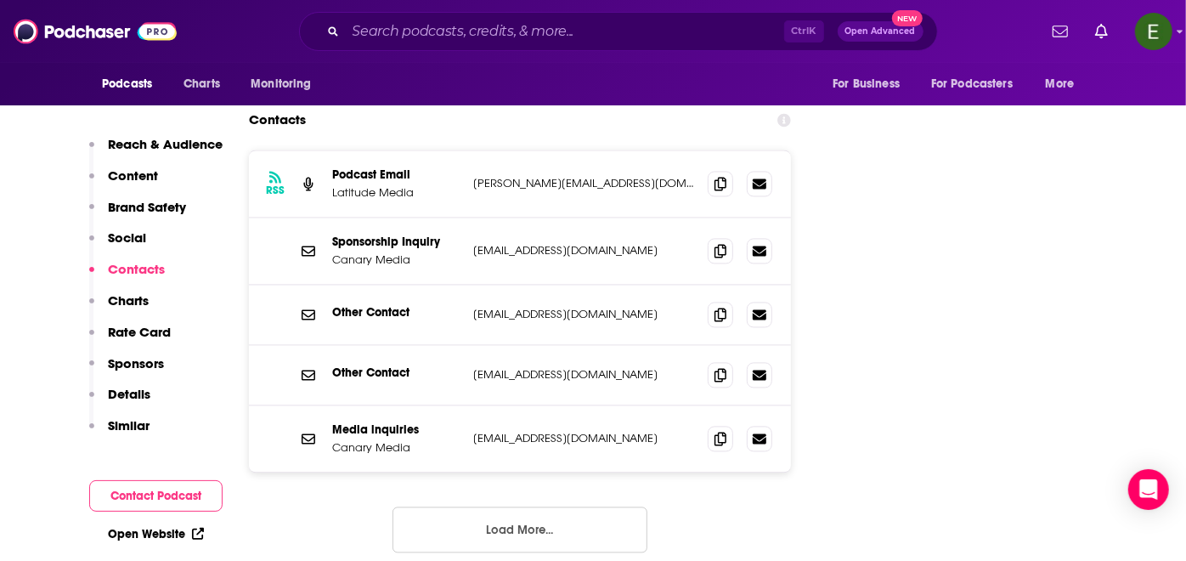
scroll to position [2014, 0]
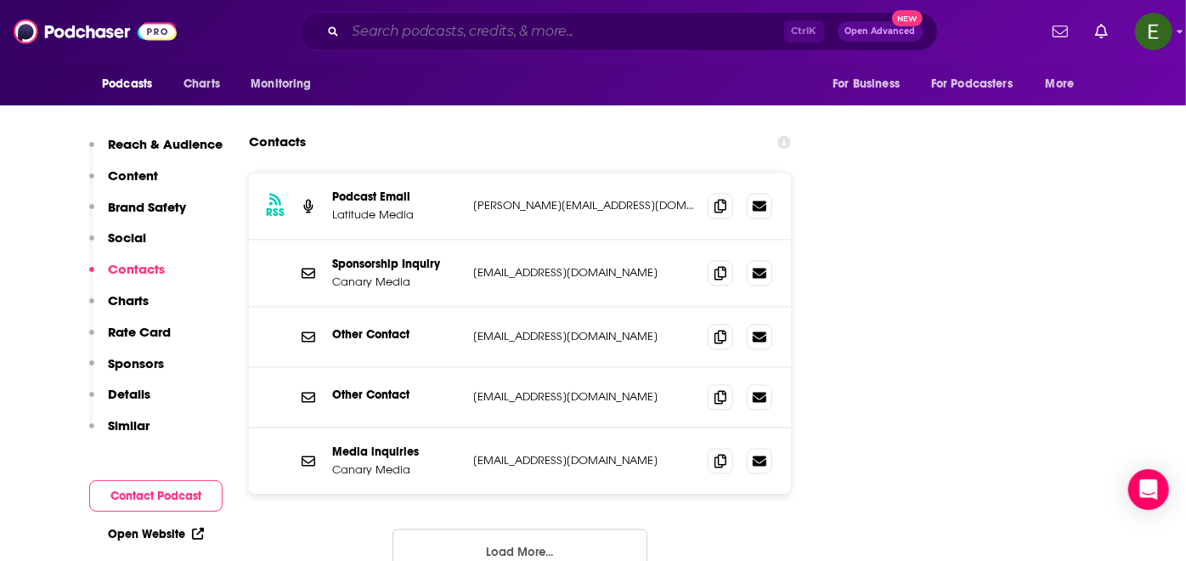
click at [522, 34] on input "Search podcasts, credits, & more..." at bounding box center [565, 31] width 438 height 27
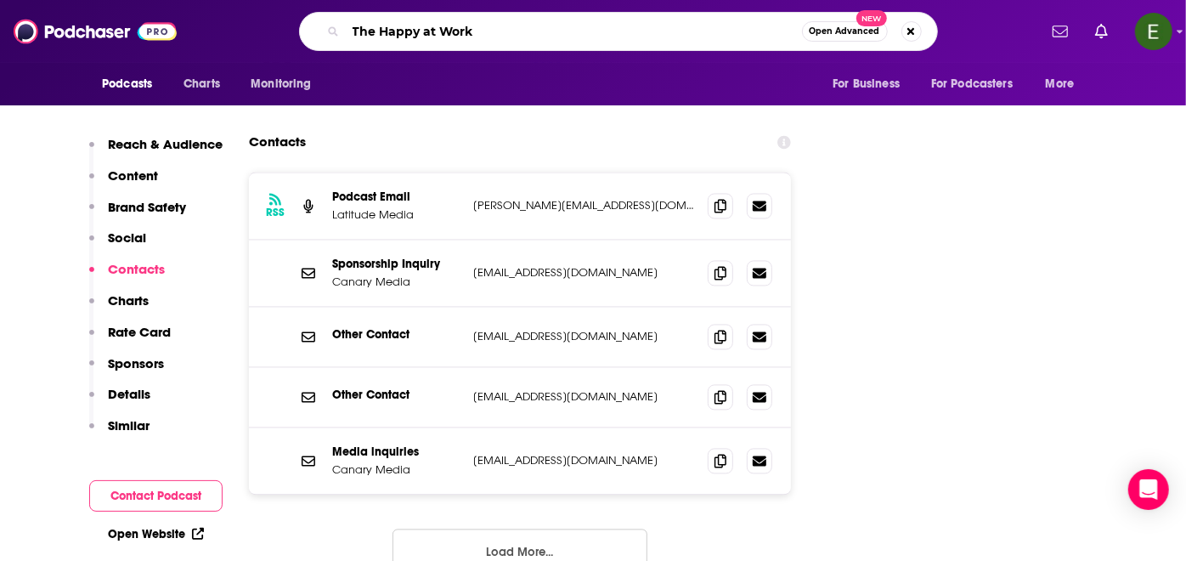
type input "The Happy at Work"
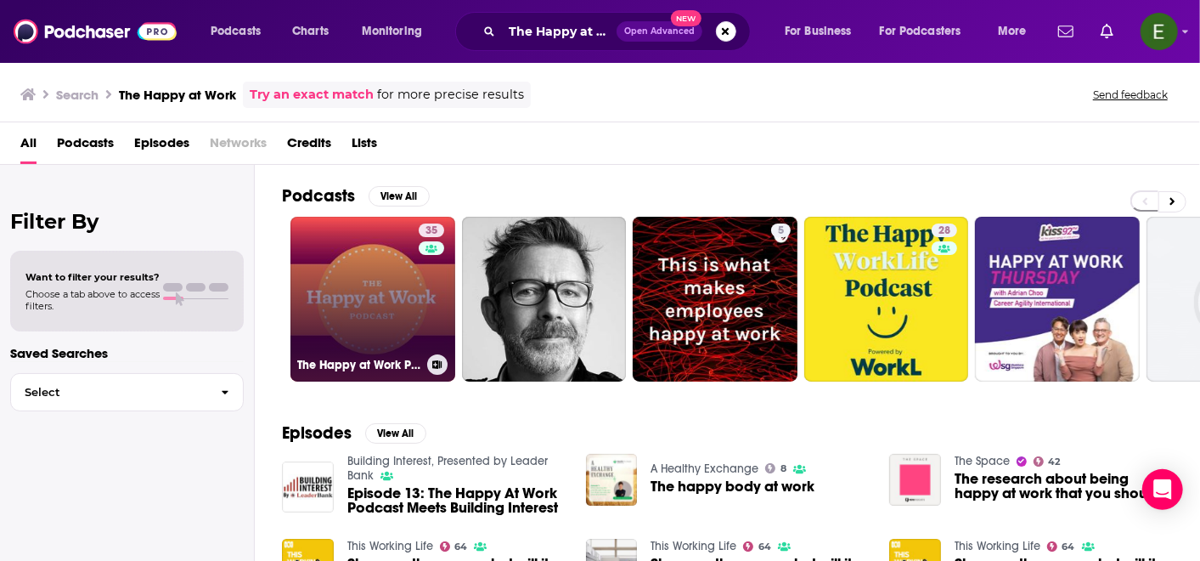
click at [376, 327] on link "35 The Happy at Work Podcast" at bounding box center [373, 299] width 165 height 165
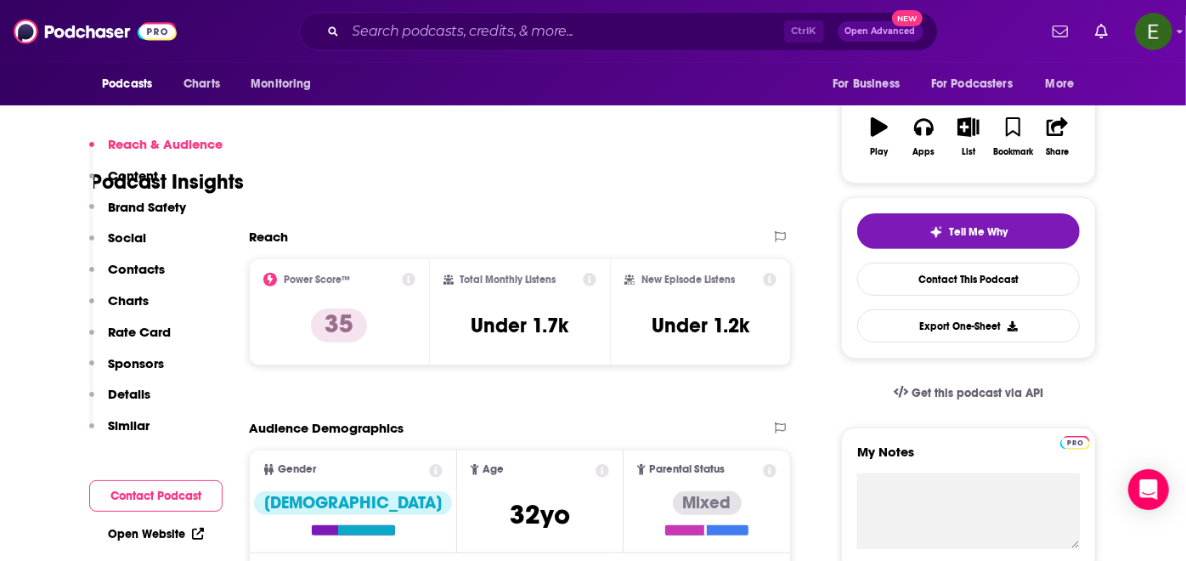
scroll to position [377, 0]
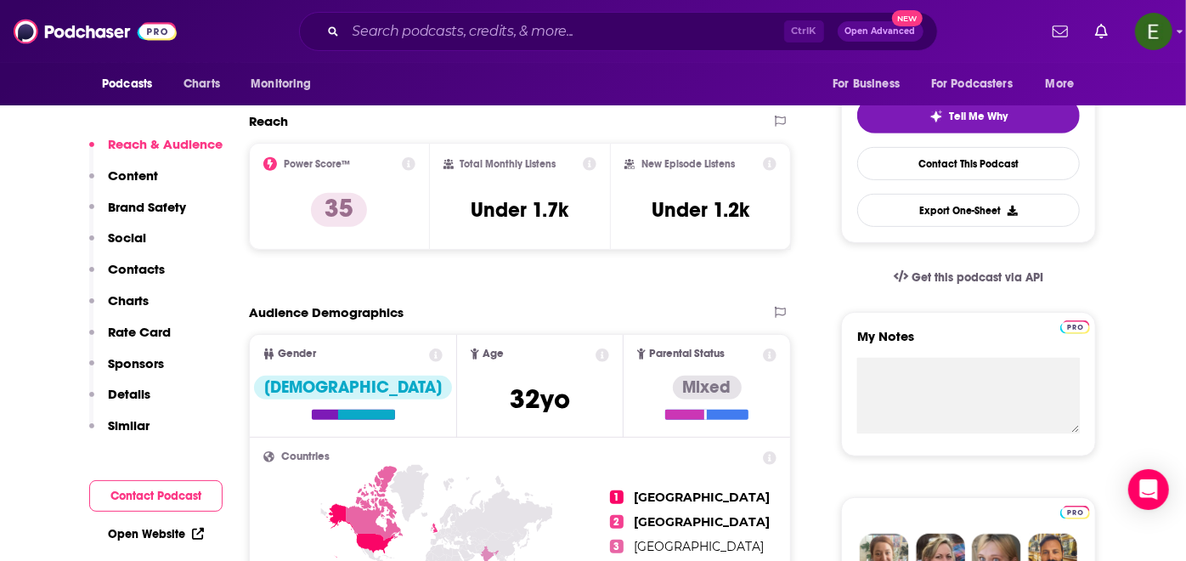
click at [115, 258] on button "Social" at bounding box center [117, 244] width 57 height 31
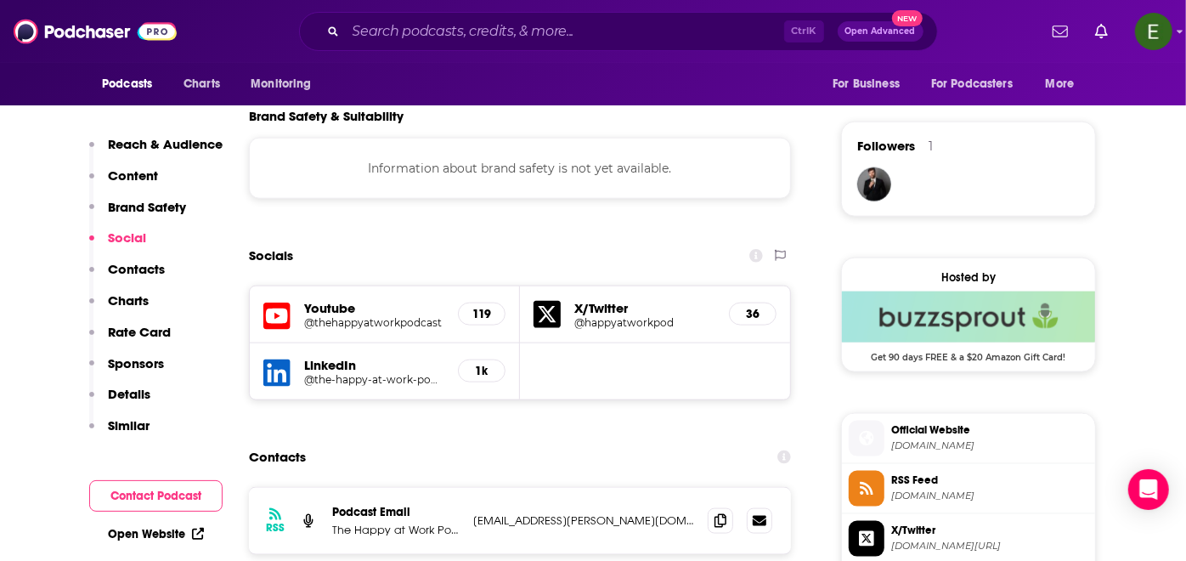
click at [119, 273] on p "Contacts" at bounding box center [136, 269] width 57 height 16
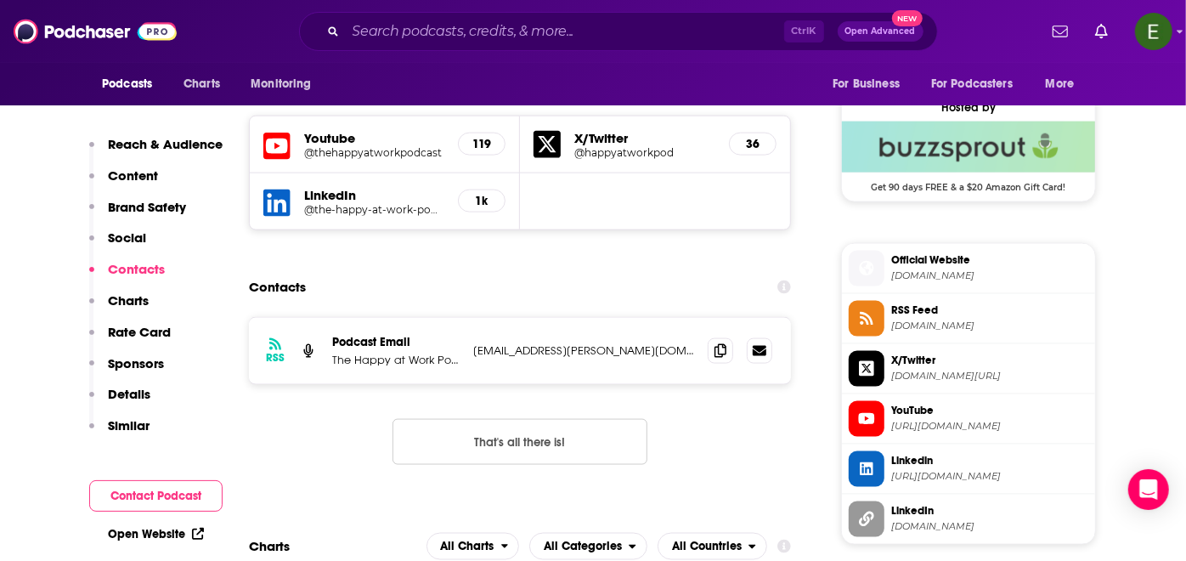
scroll to position [1386, 0]
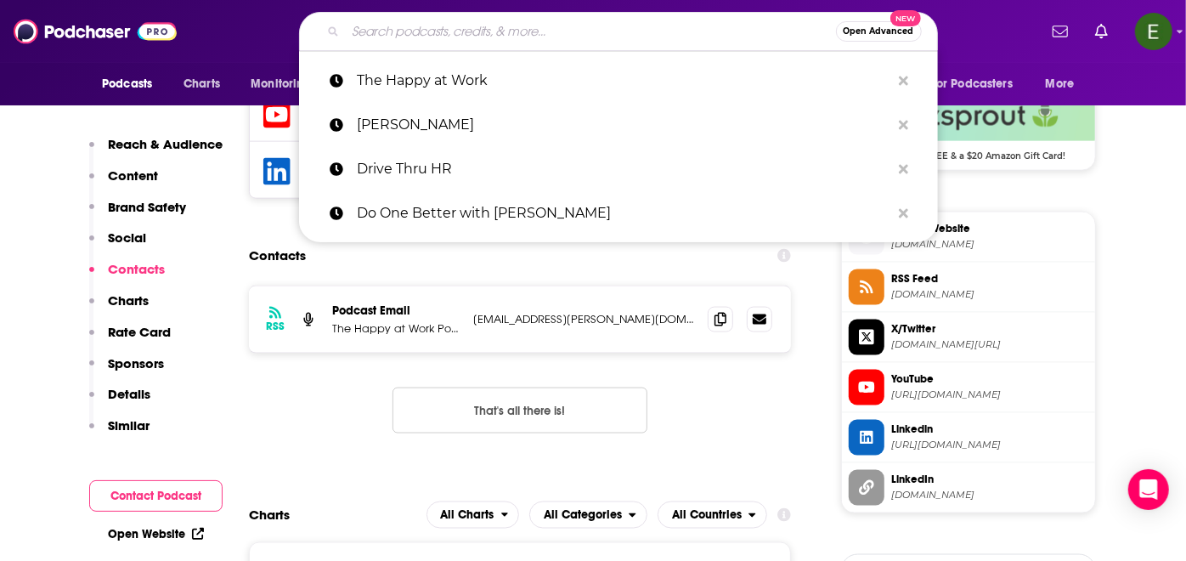
click at [540, 20] on input "Search podcasts, credits, & more..." at bounding box center [591, 31] width 490 height 27
paste input "At Work in [GEOGRAPHIC_DATA]"
type input "At Work in [GEOGRAPHIC_DATA]"
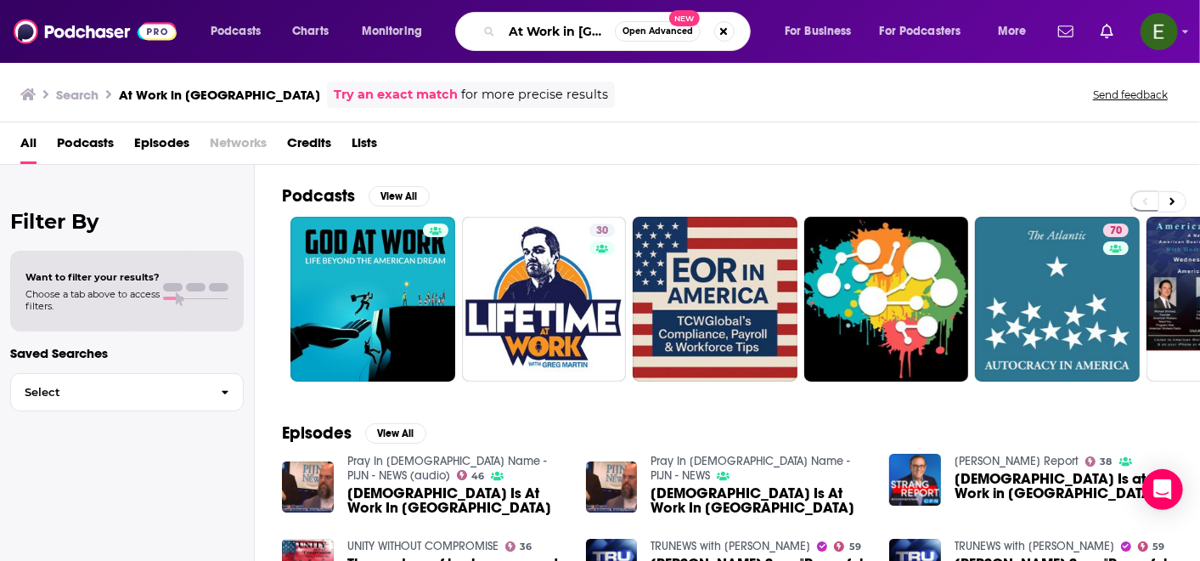
click at [526, 32] on input "At Work in [GEOGRAPHIC_DATA]" at bounding box center [558, 31] width 113 height 27
click at [596, 33] on input "At Work in [GEOGRAPHIC_DATA]" at bounding box center [558, 31] width 113 height 27
click at [606, 34] on input "At Work in [GEOGRAPHIC_DATA]" at bounding box center [558, 31] width 113 height 27
click at [570, 28] on input "At Work in [GEOGRAPHIC_DATA]" at bounding box center [558, 31] width 113 height 27
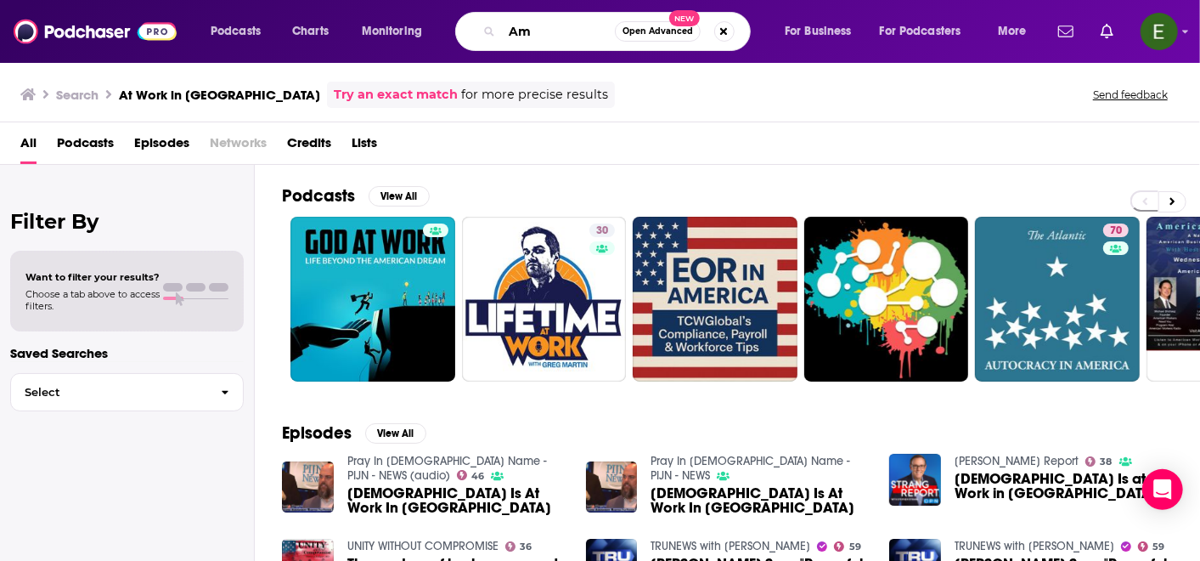
type input "A"
type input "HR Happy Hour Network"
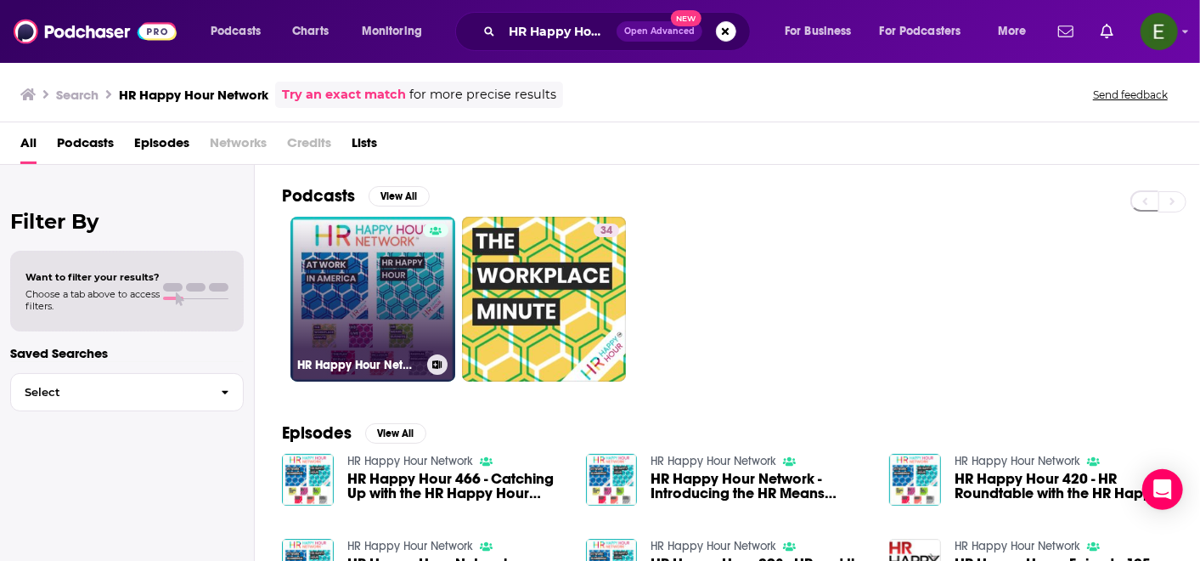
click at [362, 277] on link "HR Happy Hour Network" at bounding box center [373, 299] width 165 height 165
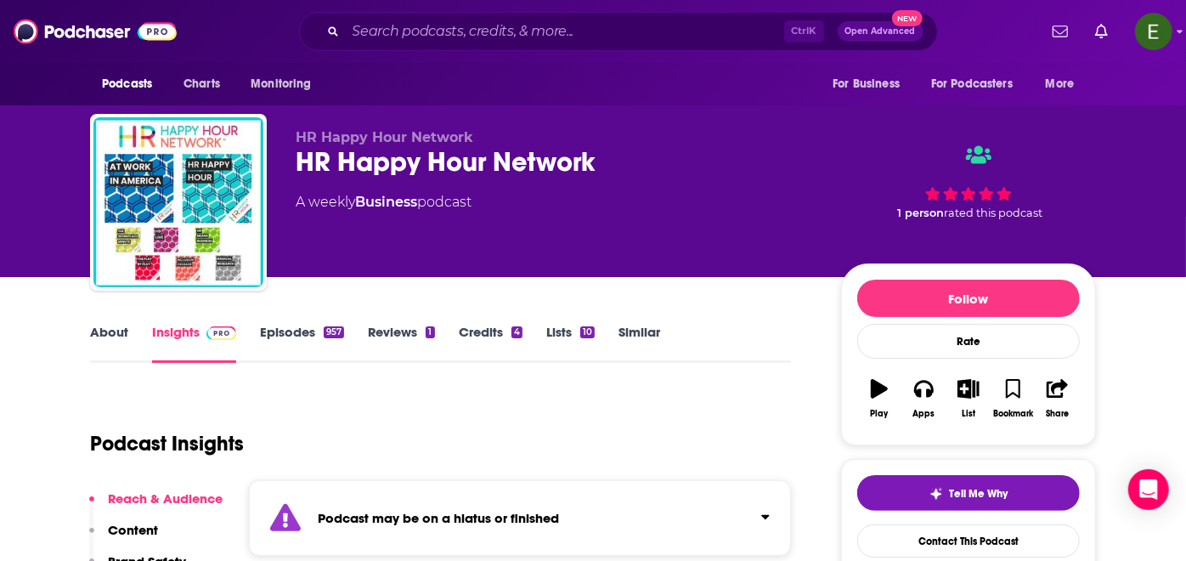
click at [111, 333] on link "About" at bounding box center [109, 343] width 38 height 39
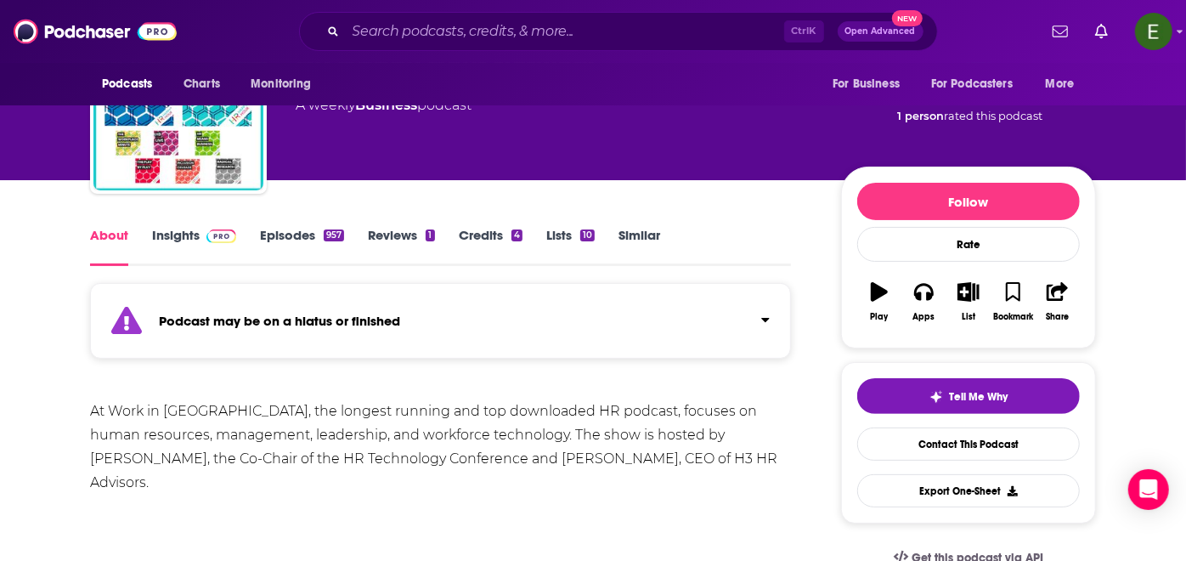
scroll to position [189, 0]
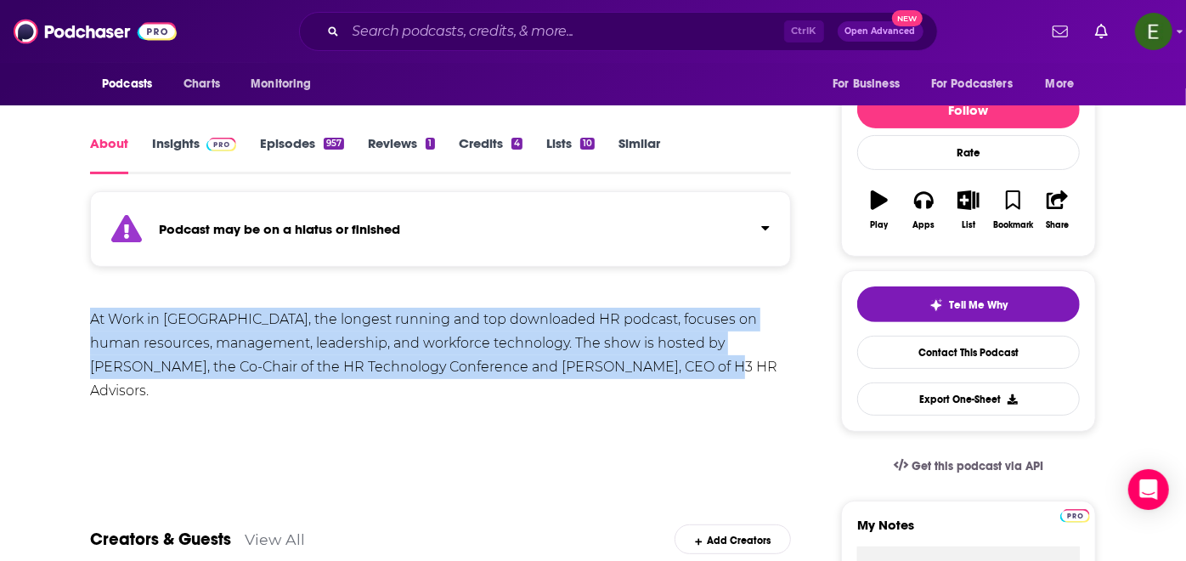
drag, startPoint x: 82, startPoint y: 314, endPoint x: 791, endPoint y: 366, distance: 710.5
copy div "At Work in [GEOGRAPHIC_DATA], the longest running and top downloaded HR podcast…"
click at [173, 138] on link "Insights" at bounding box center [194, 154] width 84 height 39
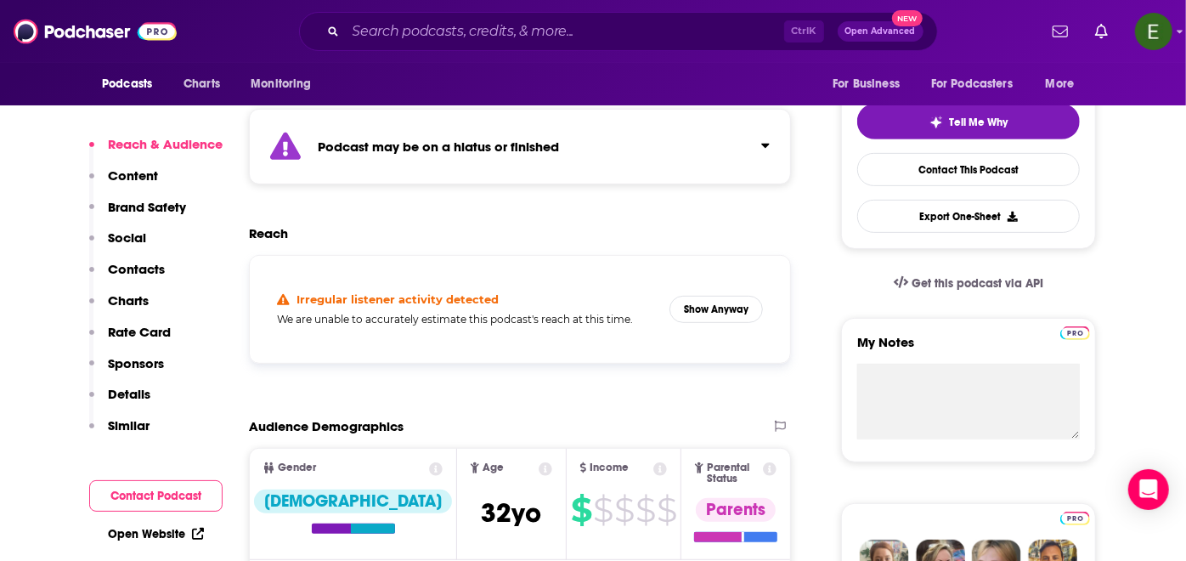
scroll to position [377, 0]
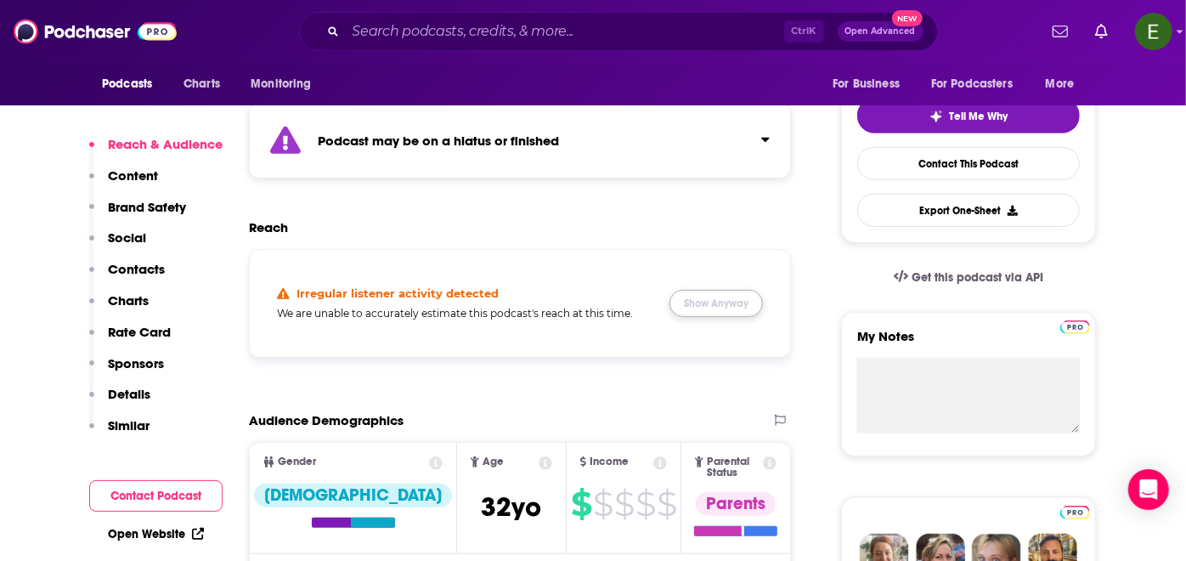
click at [744, 302] on button "Show Anyway" at bounding box center [715, 303] width 93 height 27
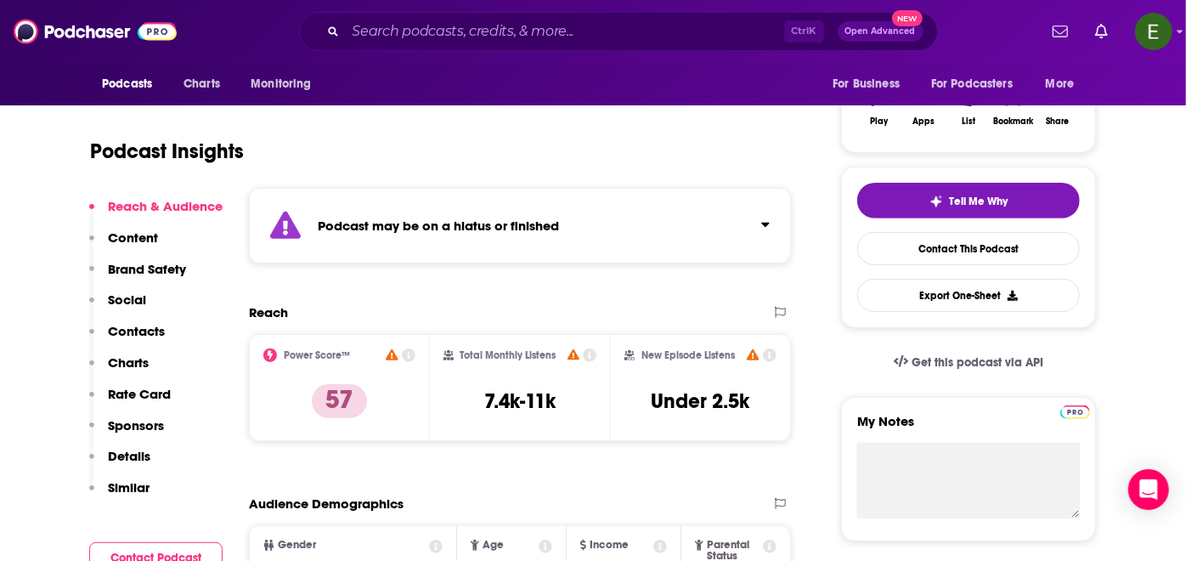
scroll to position [189, 0]
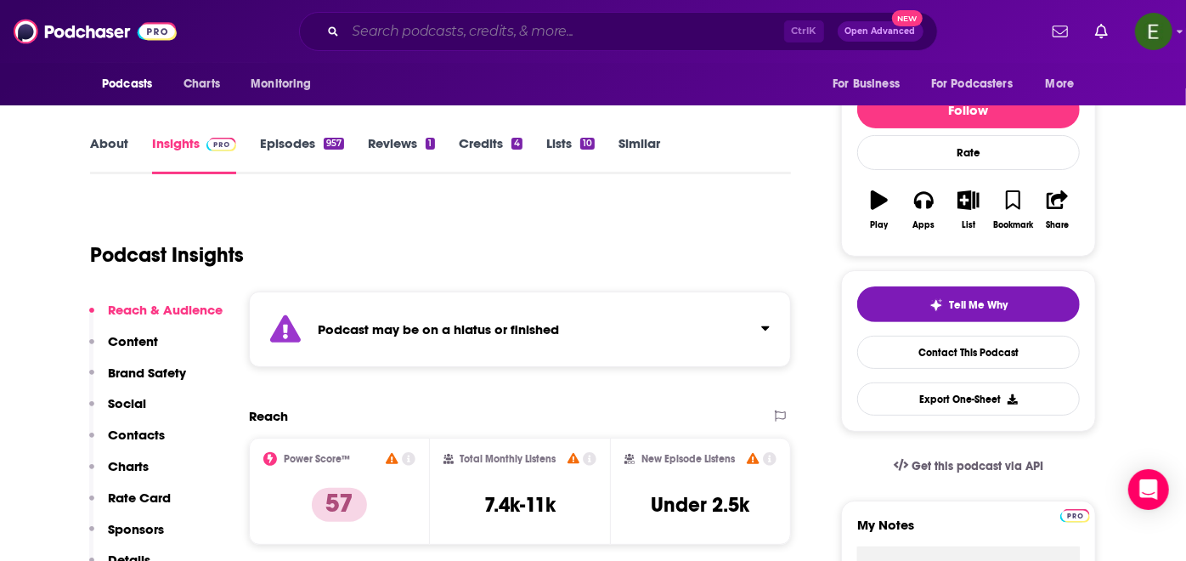
click at [534, 27] on input "Search podcasts, credits, & more..." at bounding box center [565, 31] width 438 height 27
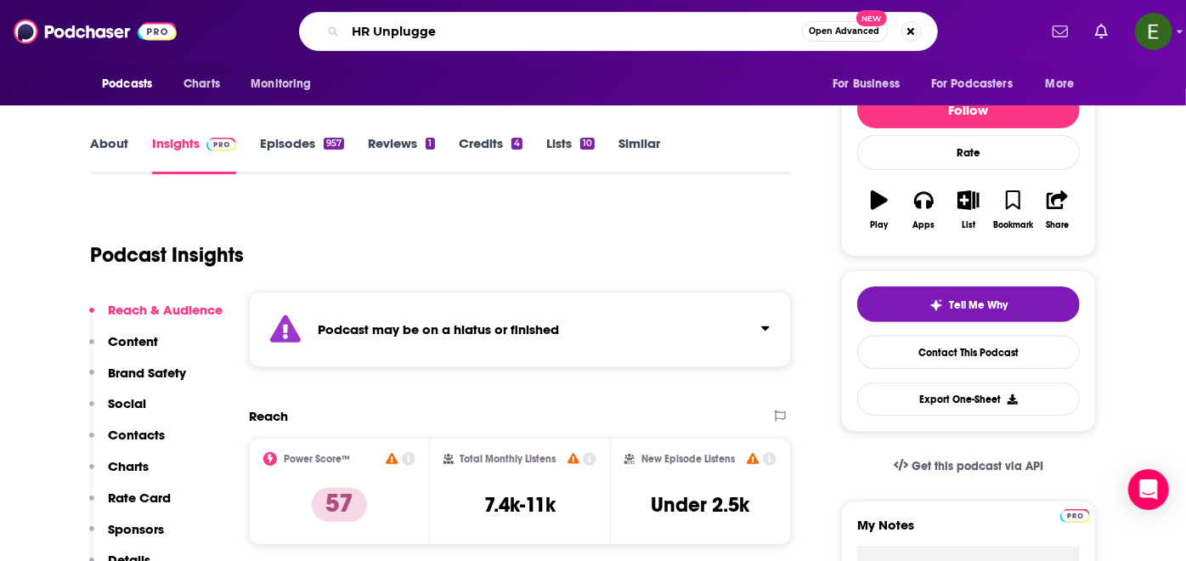
type input "HR Unplugged"
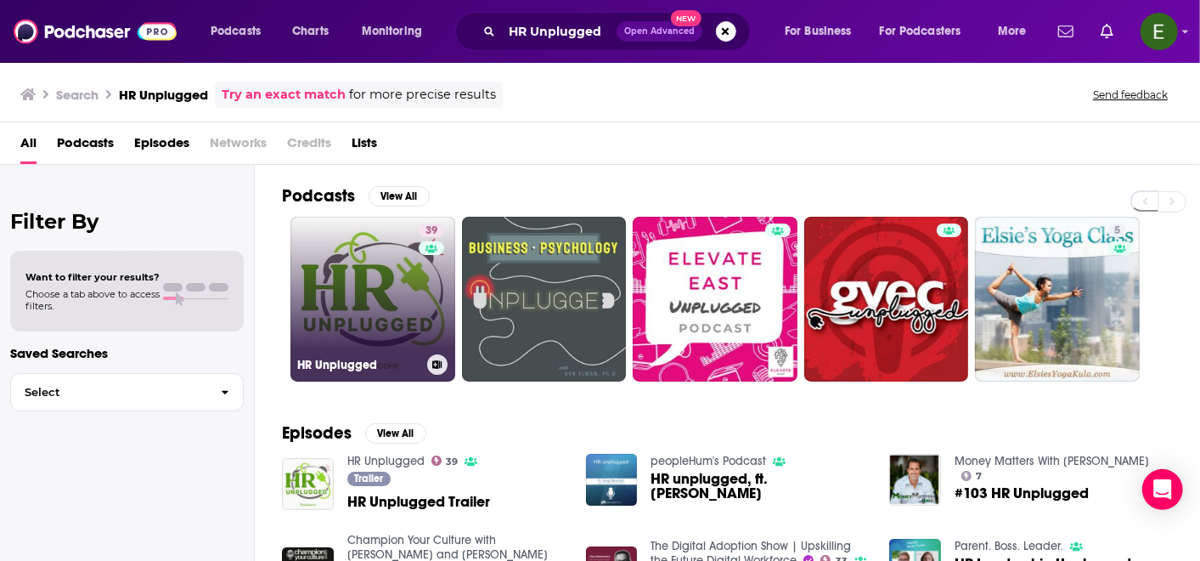
click at [364, 290] on link "39 HR Unplugged" at bounding box center [373, 299] width 165 height 165
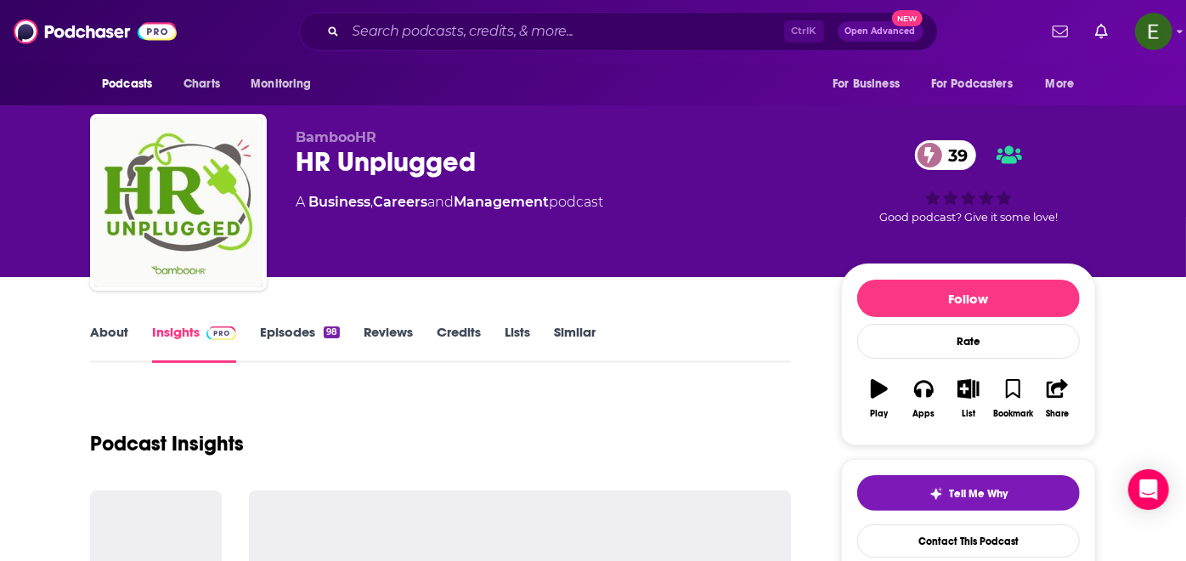
click at [198, 340] on link "Insights" at bounding box center [194, 343] width 84 height 39
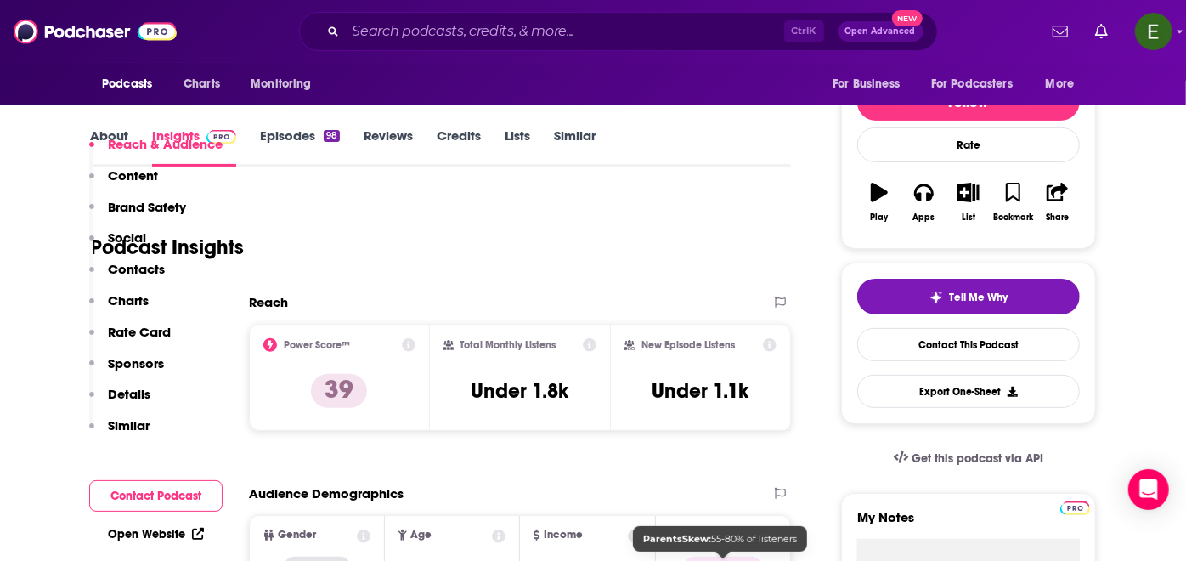
scroll to position [440, 0]
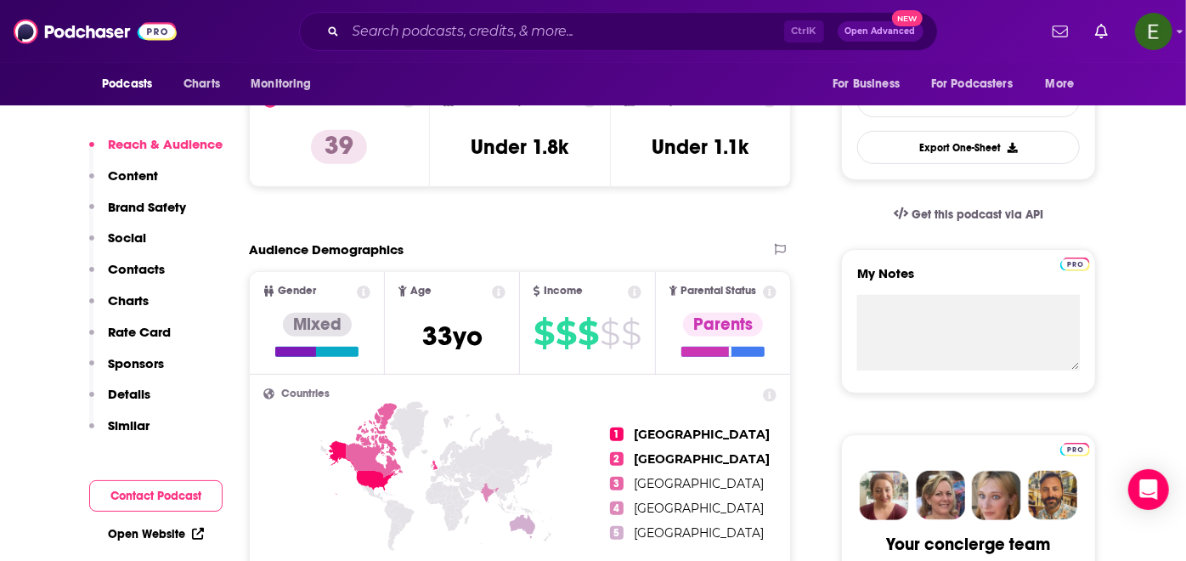
click at [119, 263] on p "Contacts" at bounding box center [136, 269] width 57 height 16
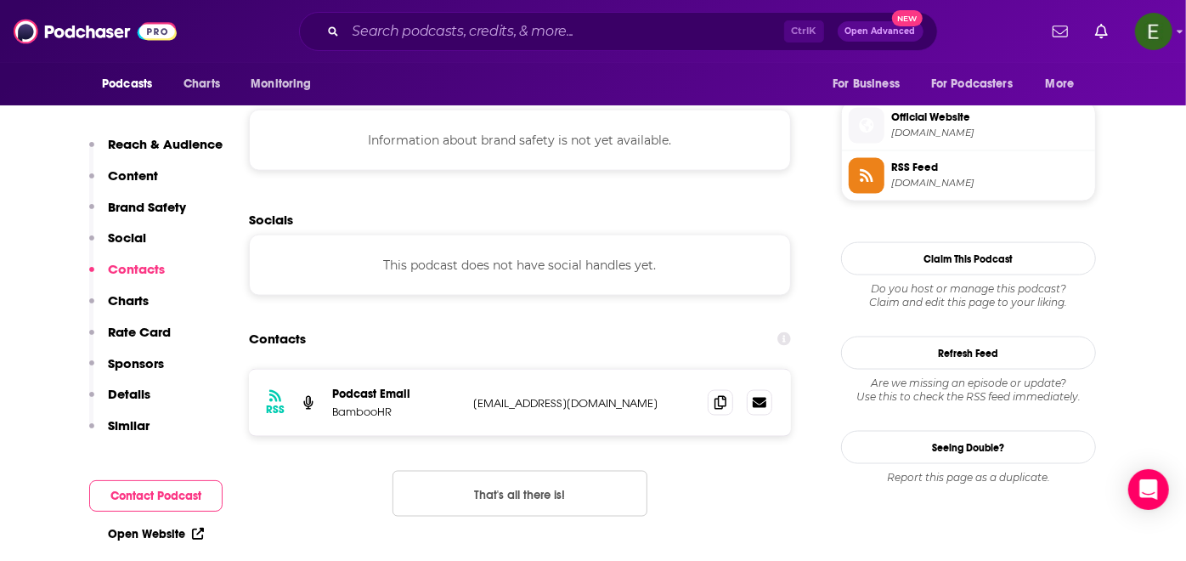
scroll to position [1503, 0]
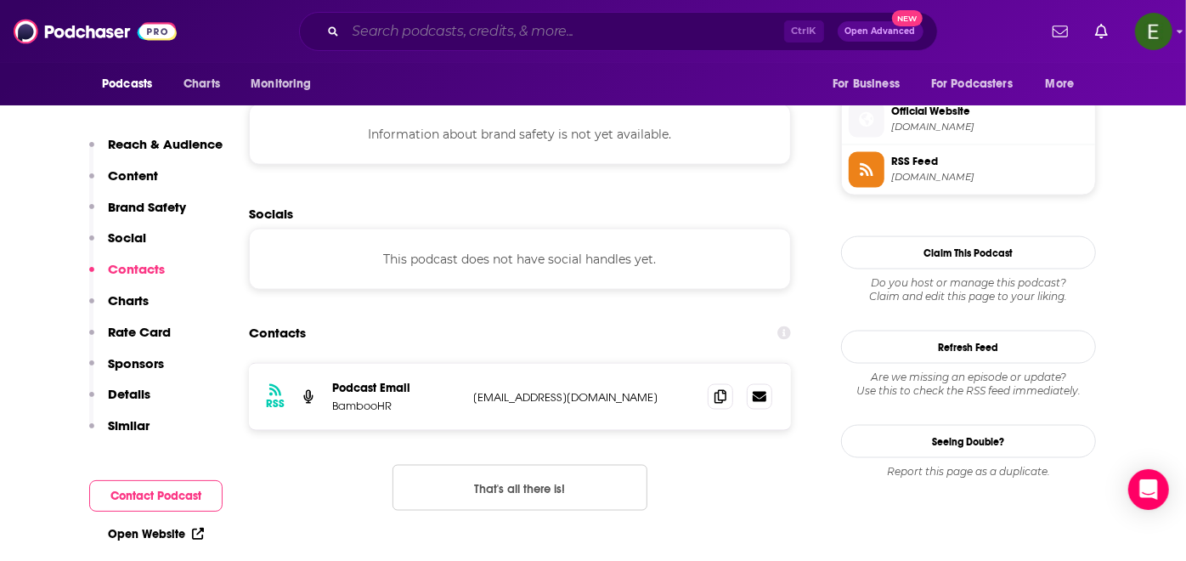
click at [551, 27] on input "Search podcasts, credits, & more..." at bounding box center [565, 31] width 438 height 27
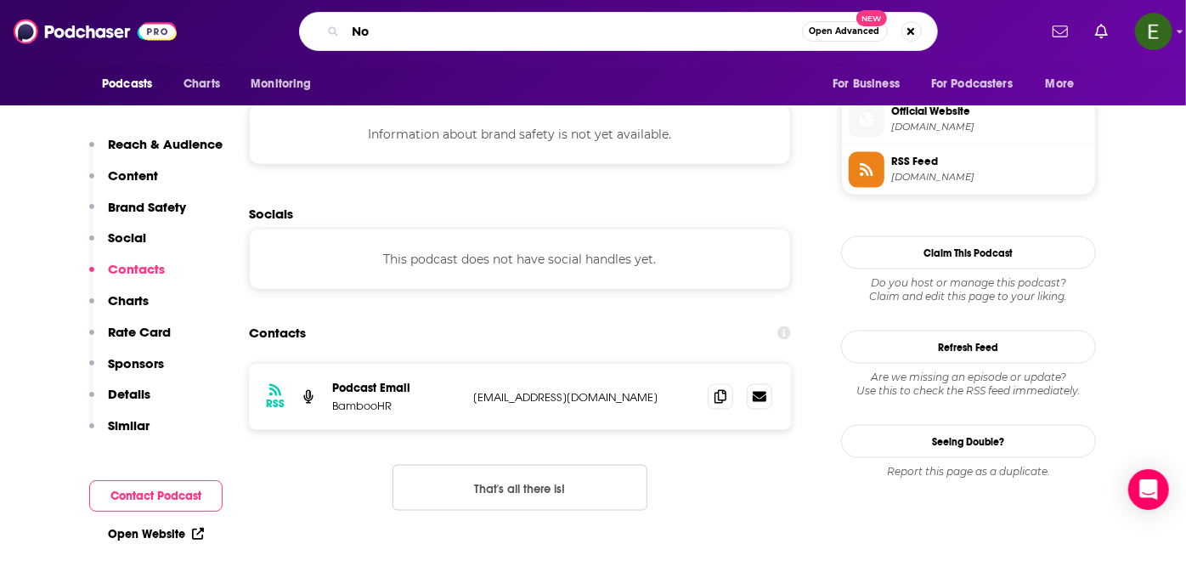
type input "N"
type input "[PERSON_NAME]"
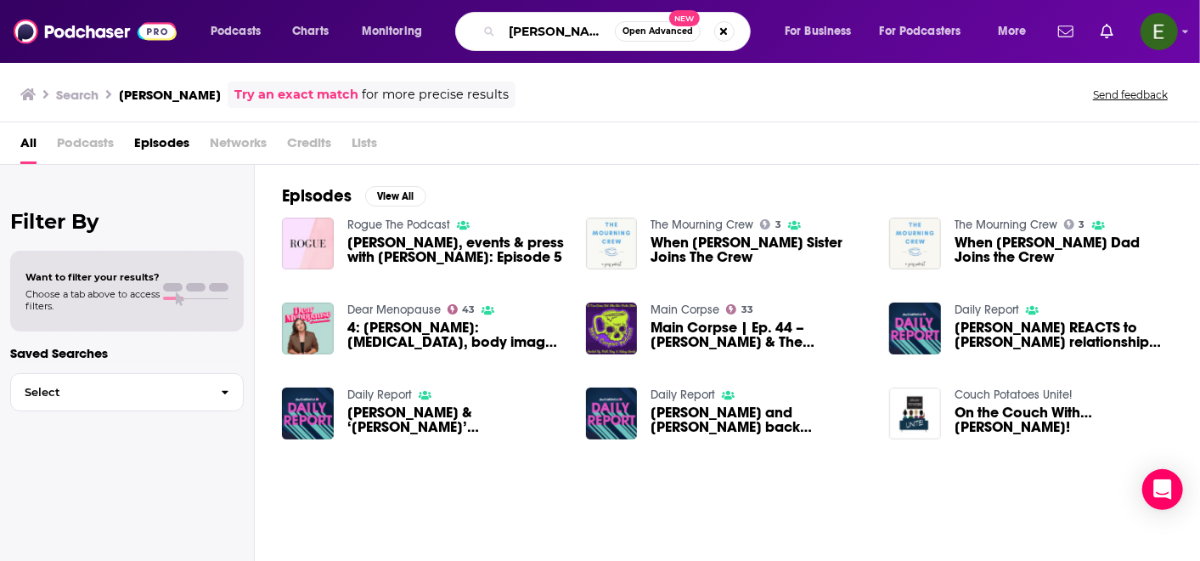
click at [586, 34] on input "[PERSON_NAME]" at bounding box center [558, 31] width 113 height 27
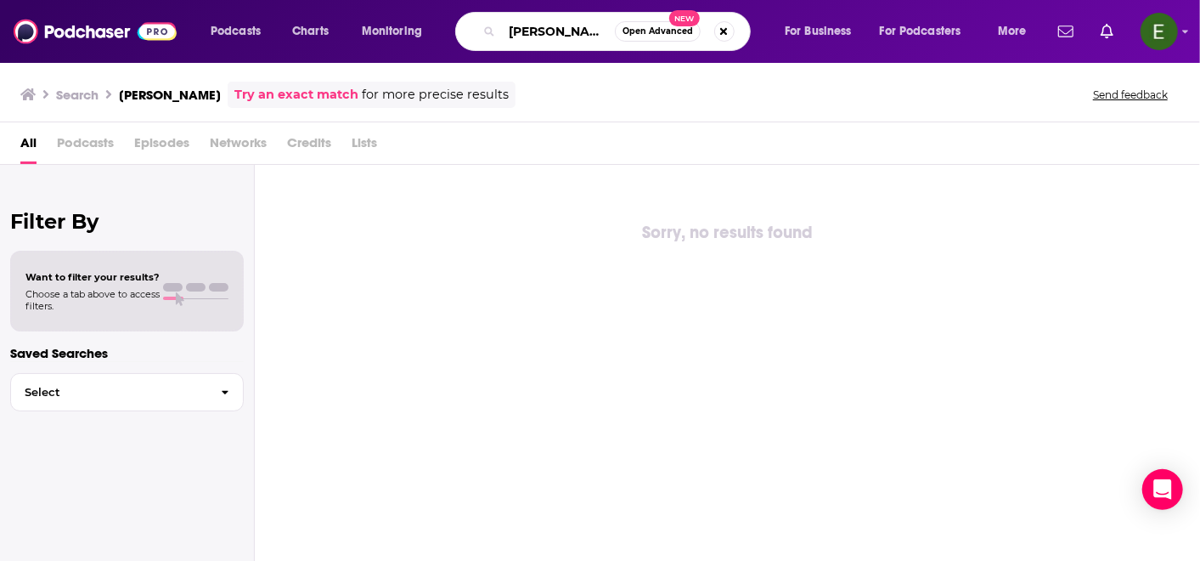
click at [597, 25] on input "[PERSON_NAME]" at bounding box center [558, 31] width 113 height 27
type input "[PERSON_NAME]"
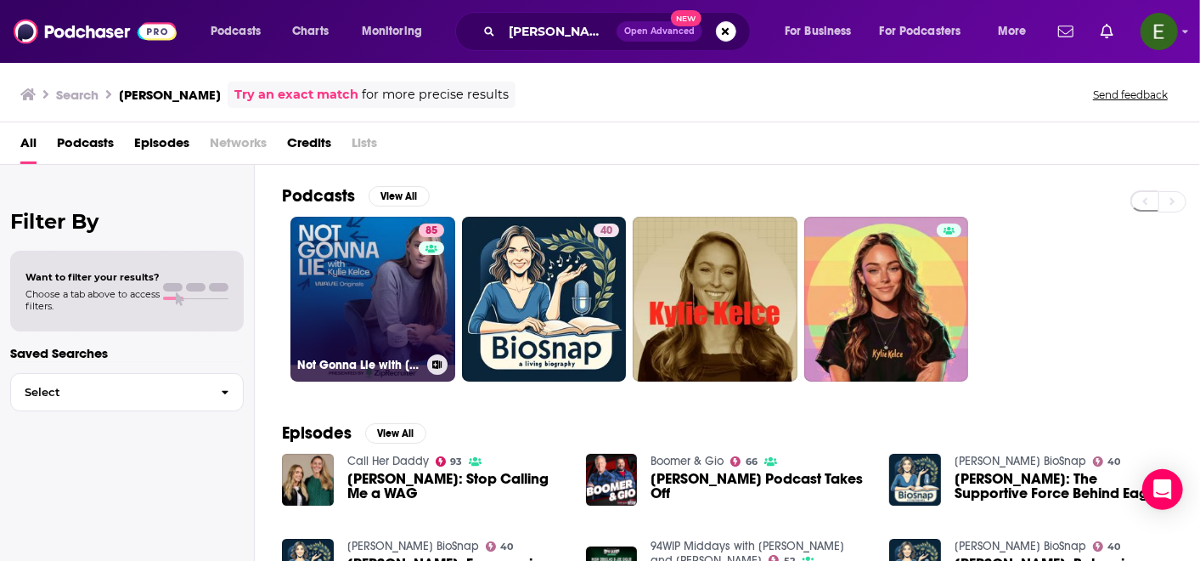
click at [377, 297] on link "85 Not Gonna Lie with [PERSON_NAME]" at bounding box center [373, 299] width 165 height 165
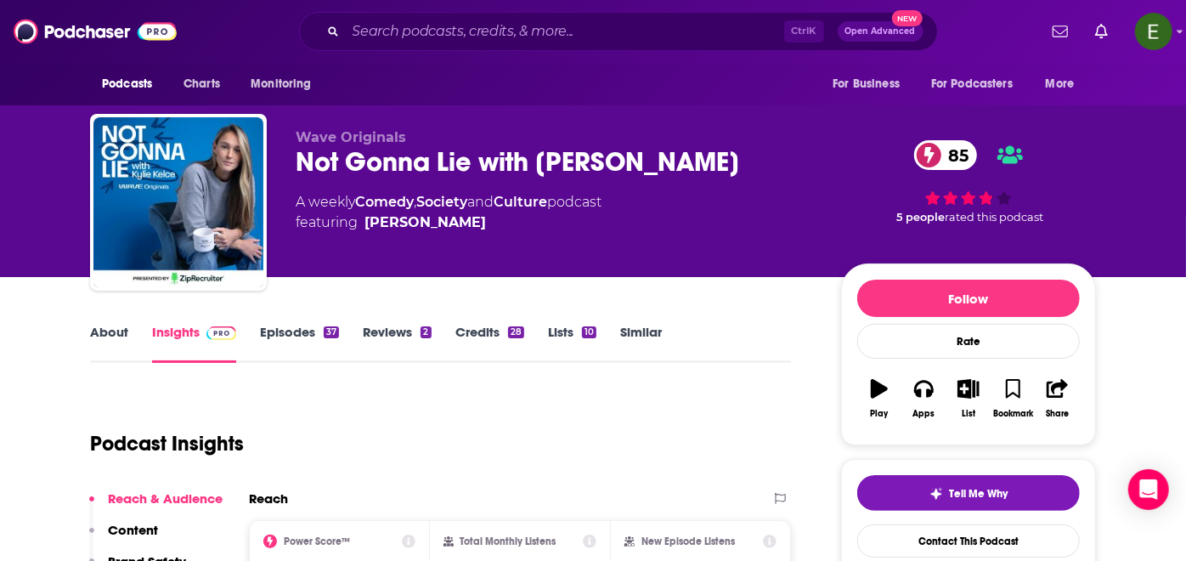
click at [116, 336] on link "About" at bounding box center [109, 343] width 38 height 39
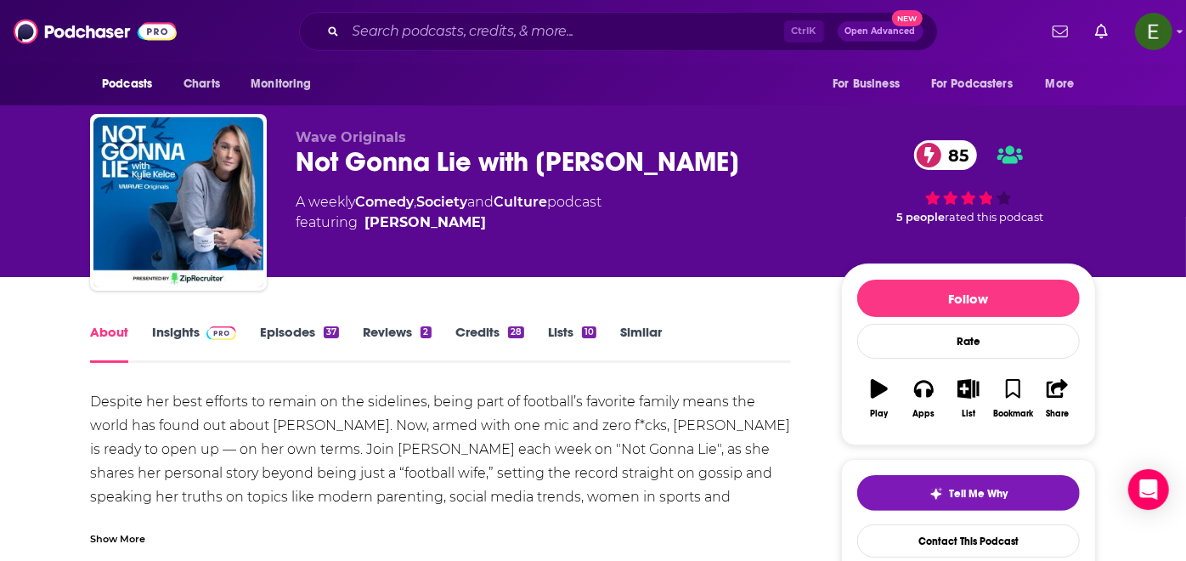
click at [213, 343] on link "Insights" at bounding box center [194, 343] width 84 height 39
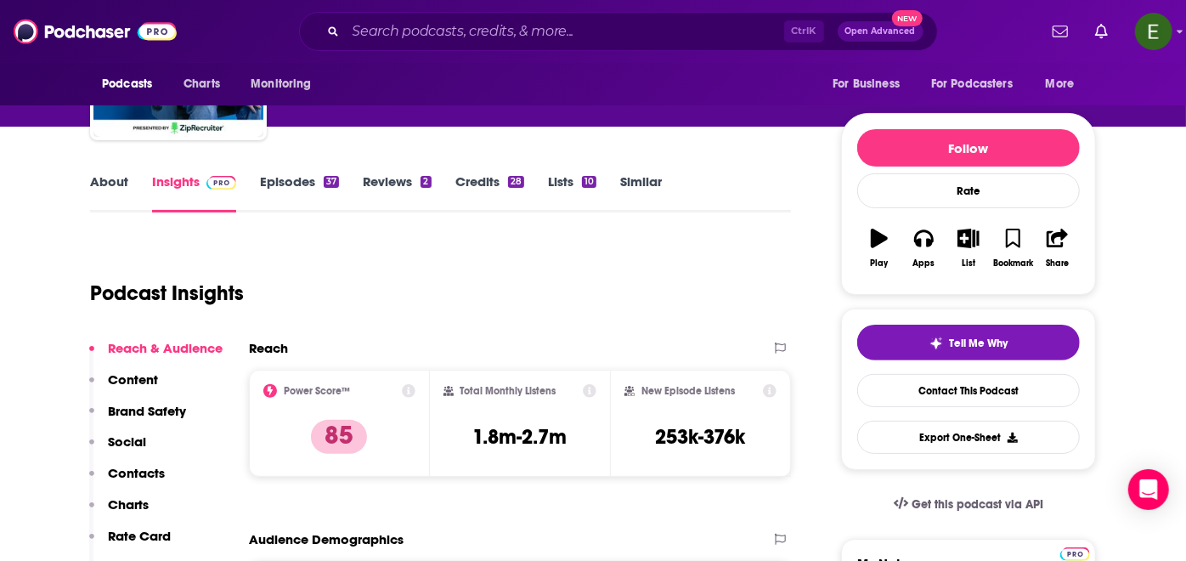
scroll to position [189, 0]
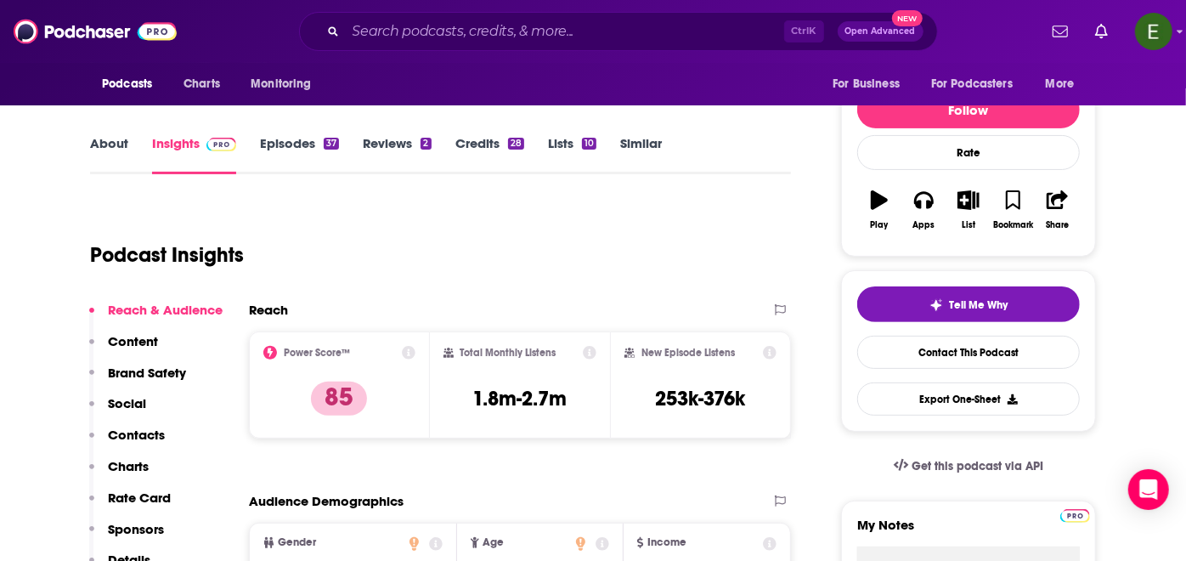
click at [144, 436] on p "Contacts" at bounding box center [136, 435] width 57 height 16
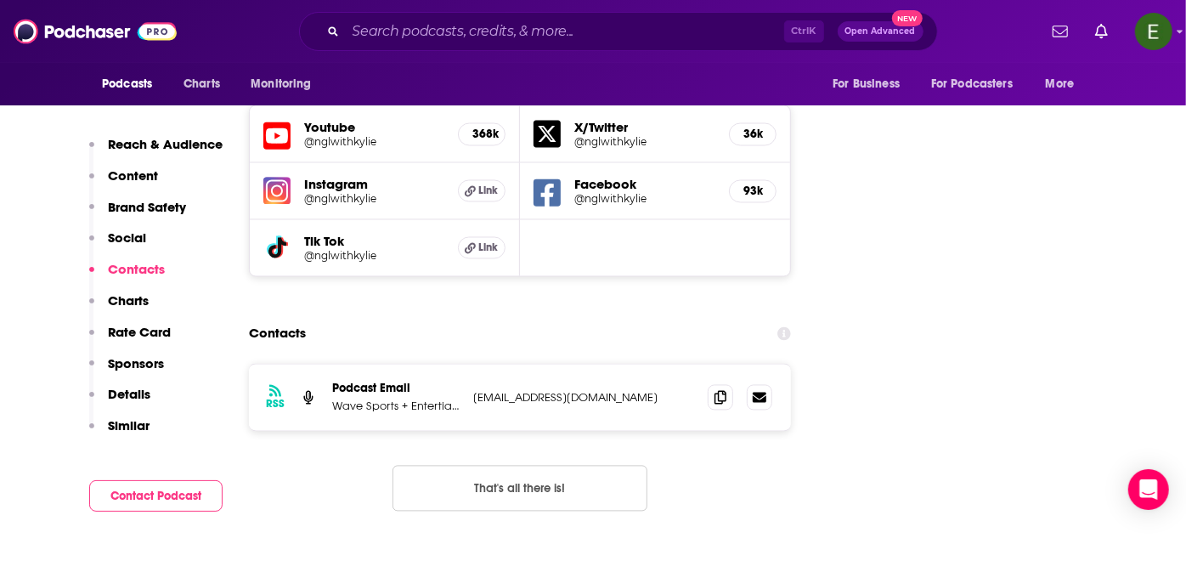
scroll to position [1951, 0]
